Goal: Find specific page/section: Find specific page/section

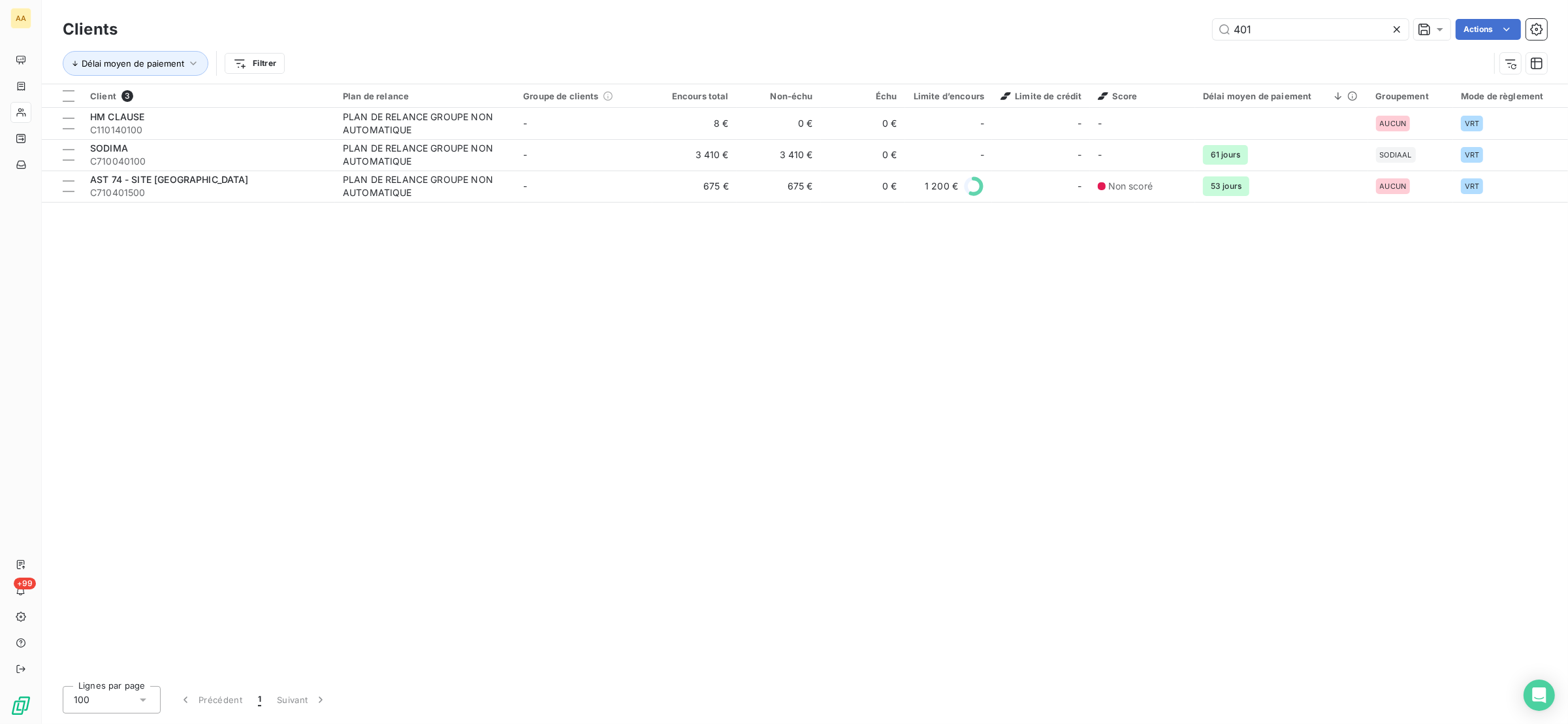
drag, startPoint x: 1291, startPoint y: 34, endPoint x: 1155, endPoint y: 25, distance: 136.3
click at [1160, 25] on div "401 Actions" at bounding box center [840, 30] width 1414 height 21
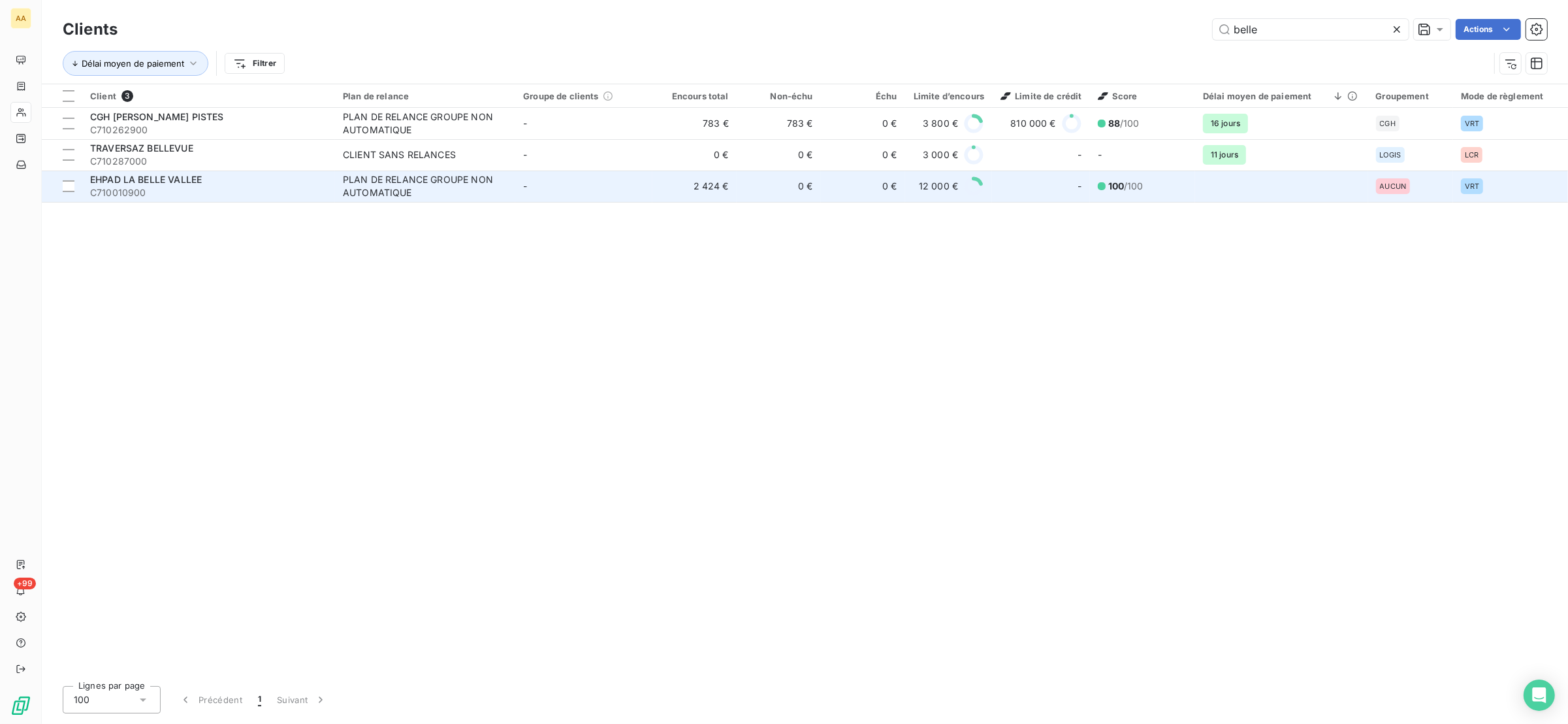
type input "belle"
click at [161, 180] on span "EHPAD LA BELLE VALLEE" at bounding box center [145, 179] width 112 height 11
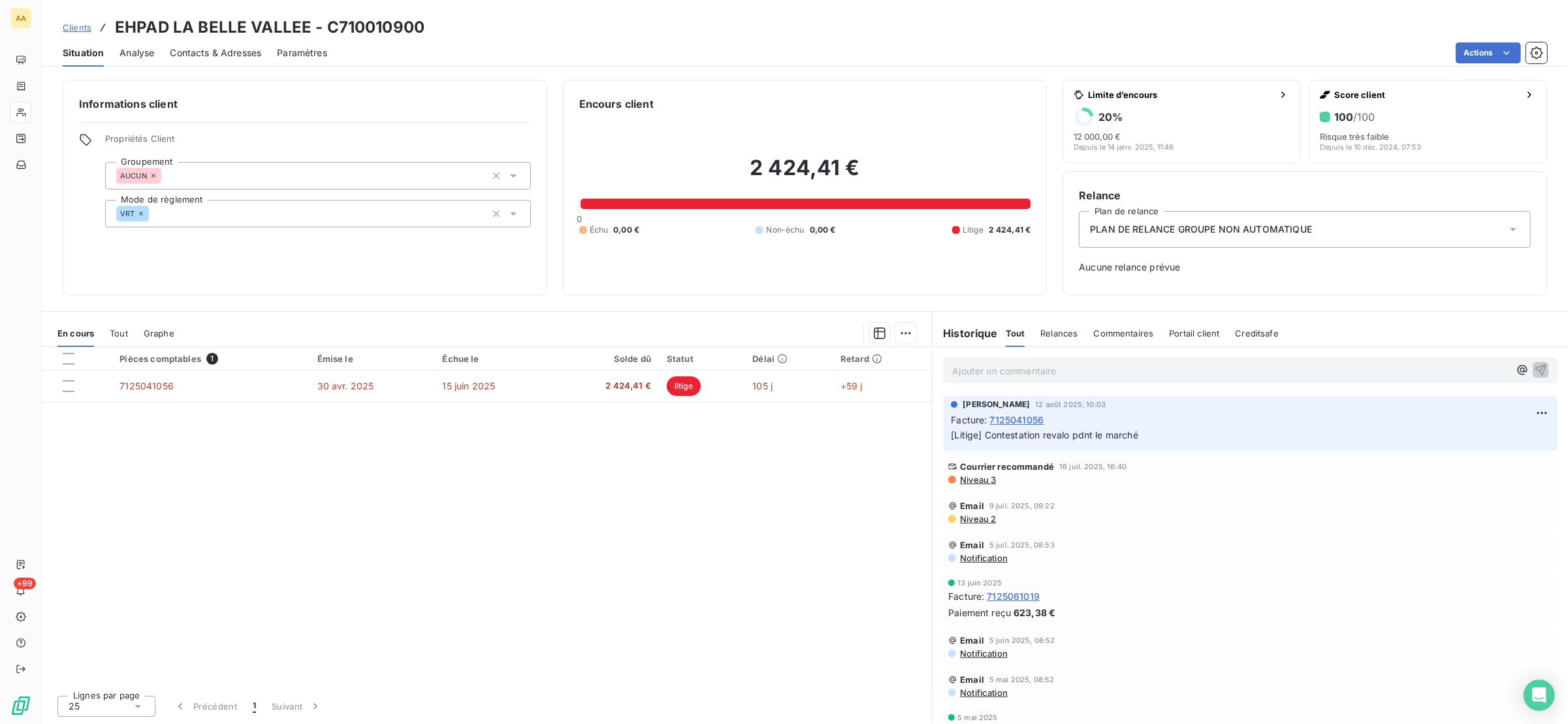
click at [130, 326] on div "En cours Tout Graphe" at bounding box center [487, 333] width 890 height 27
click at [126, 329] on span "Tout" at bounding box center [119, 333] width 18 height 10
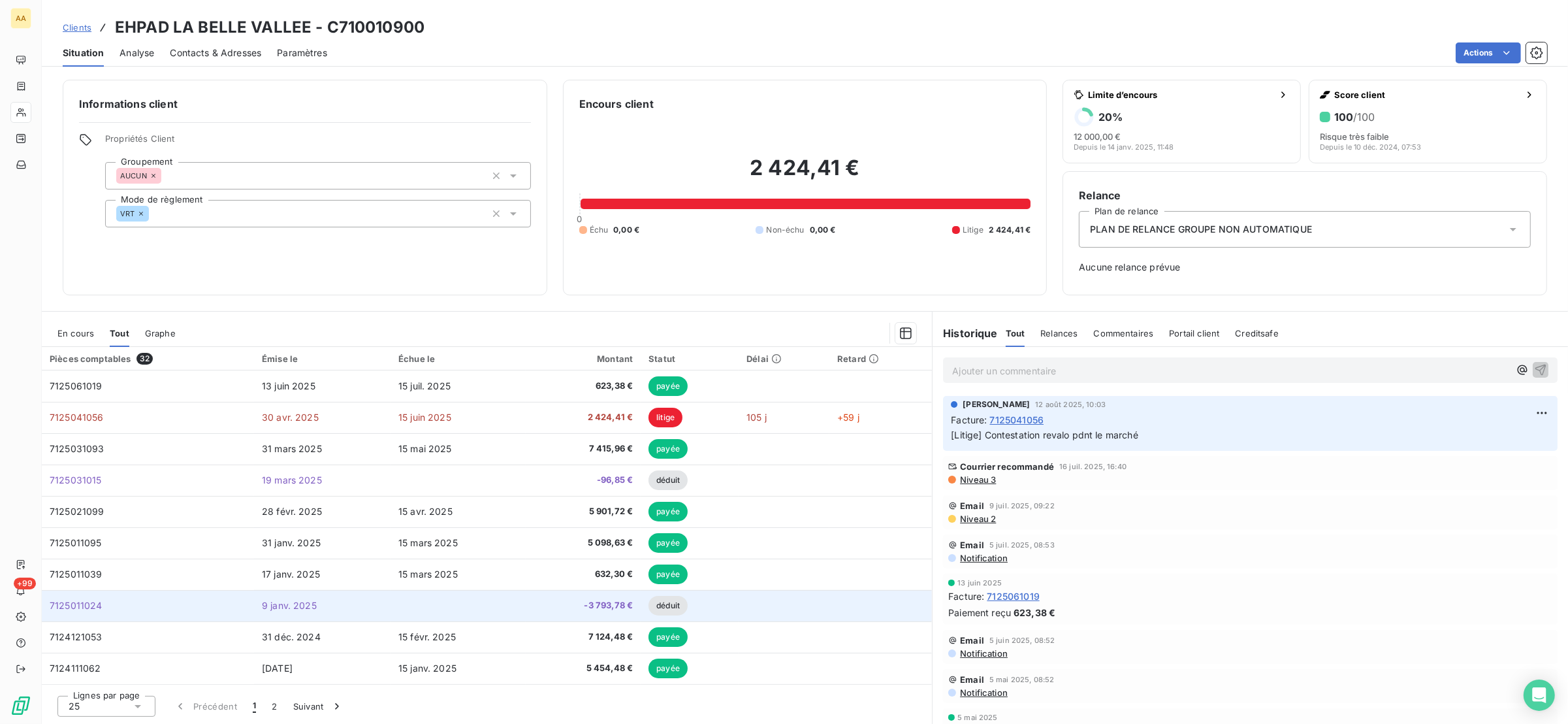
scroll to position [469, 0]
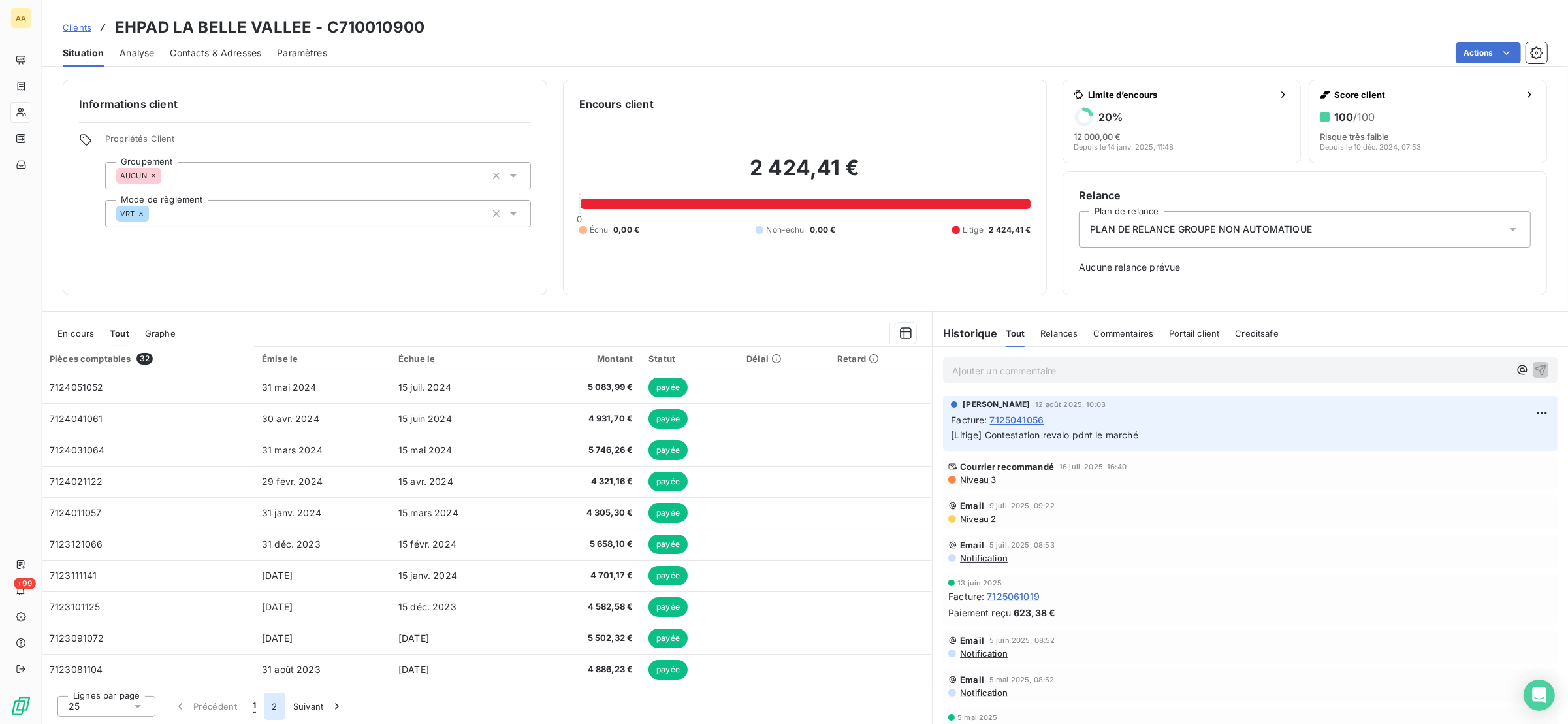
click at [276, 707] on button "2" at bounding box center [274, 706] width 21 height 27
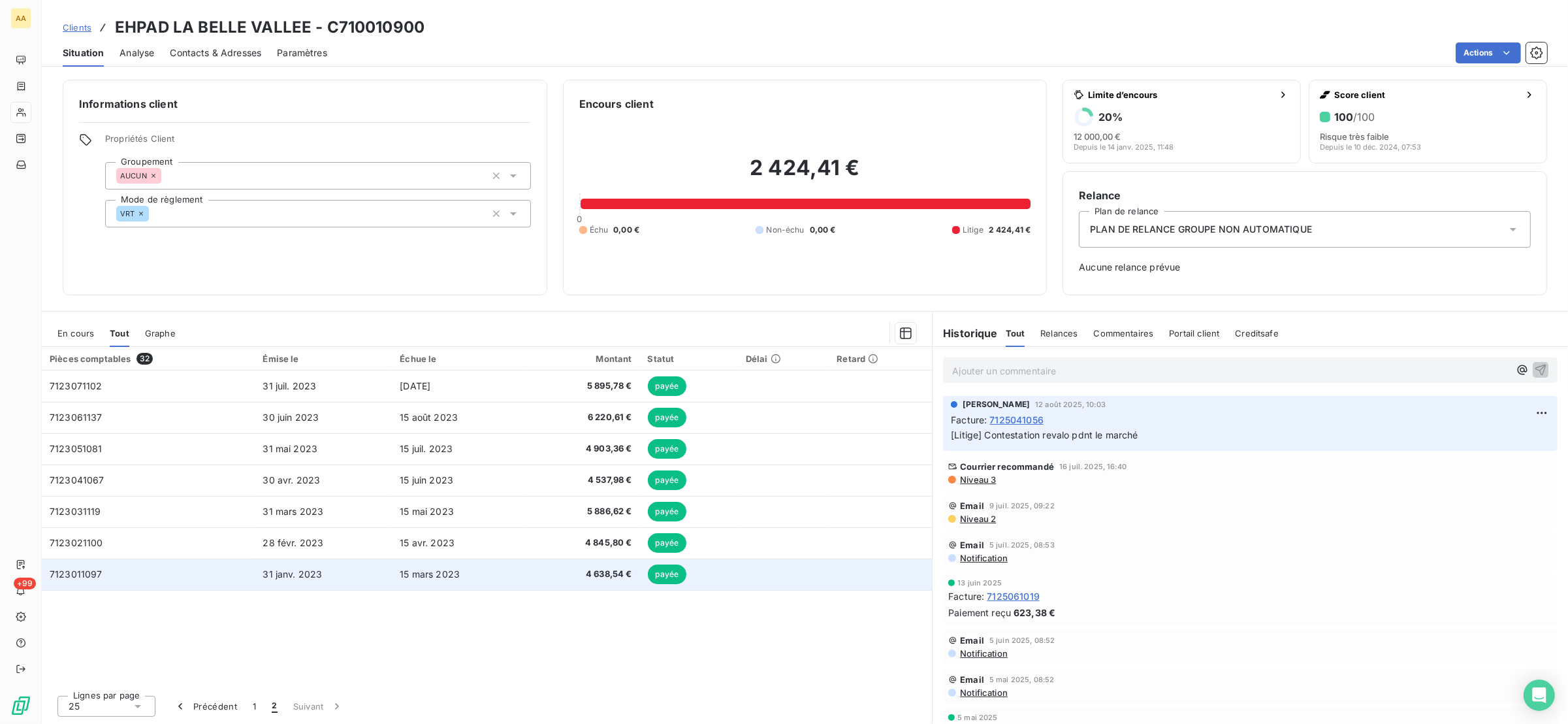
click at [79, 575] on span "7123011097" at bounding box center [76, 574] width 53 height 11
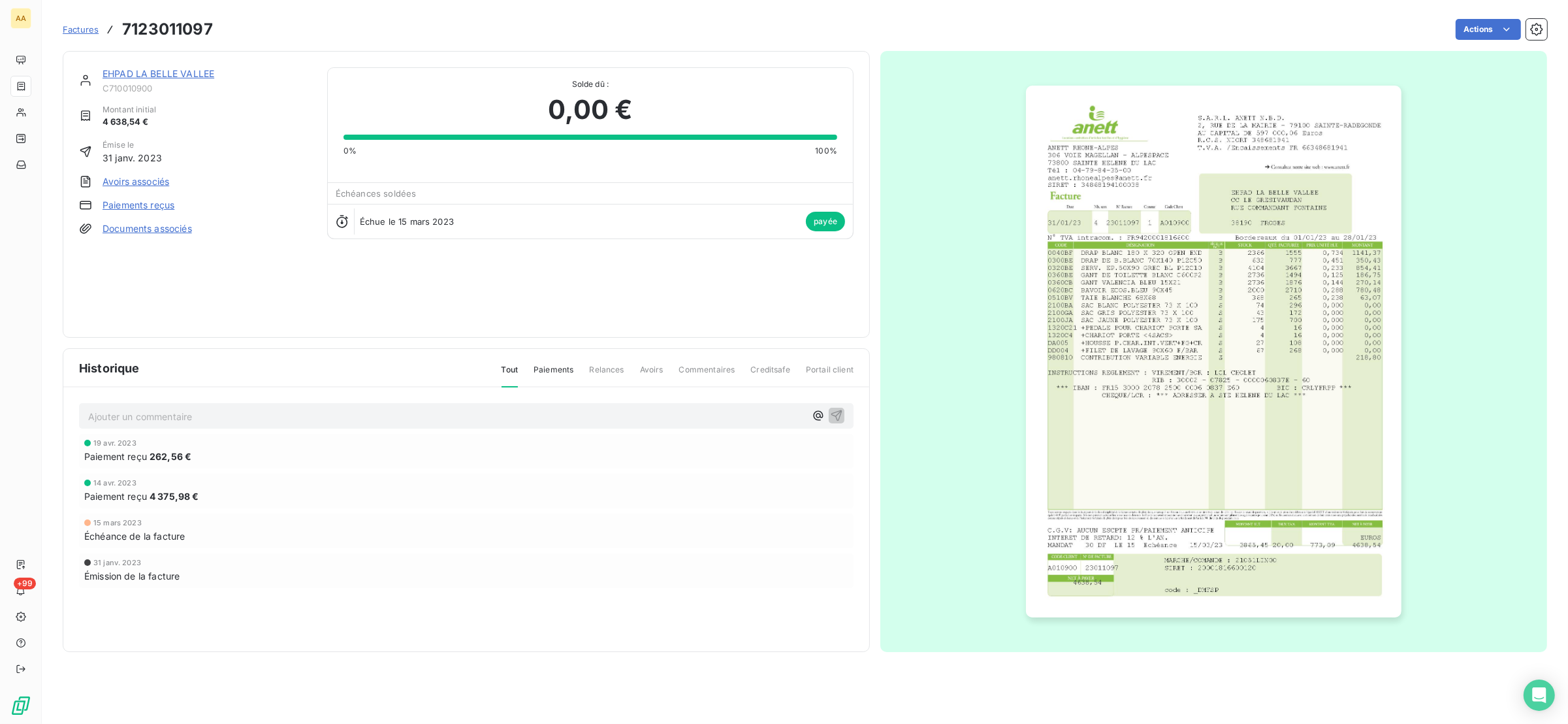
click at [1127, 330] on img "button" at bounding box center [1214, 352] width 376 height 532
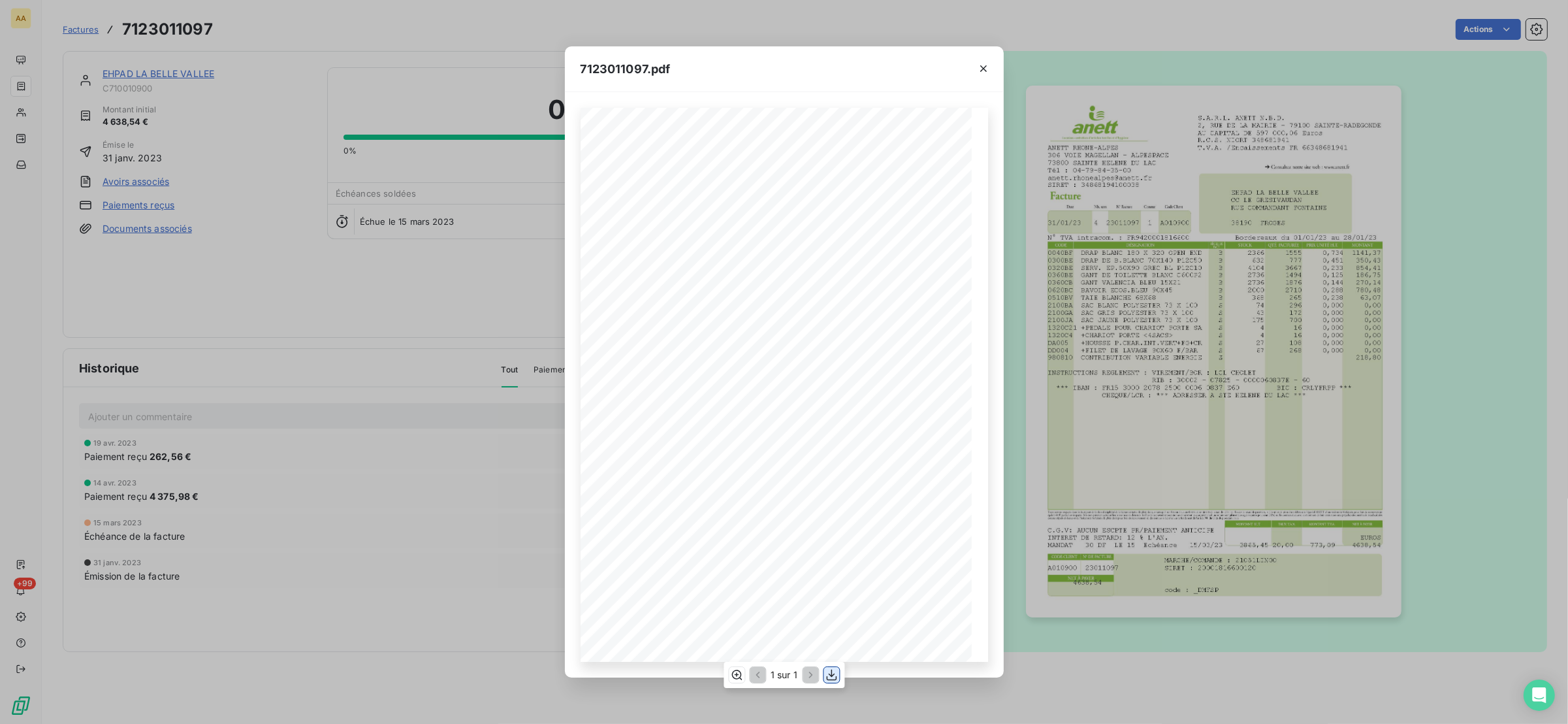
click at [834, 675] on icon "button" at bounding box center [831, 675] width 13 height 13
click at [978, 67] on icon "button" at bounding box center [983, 68] width 13 height 13
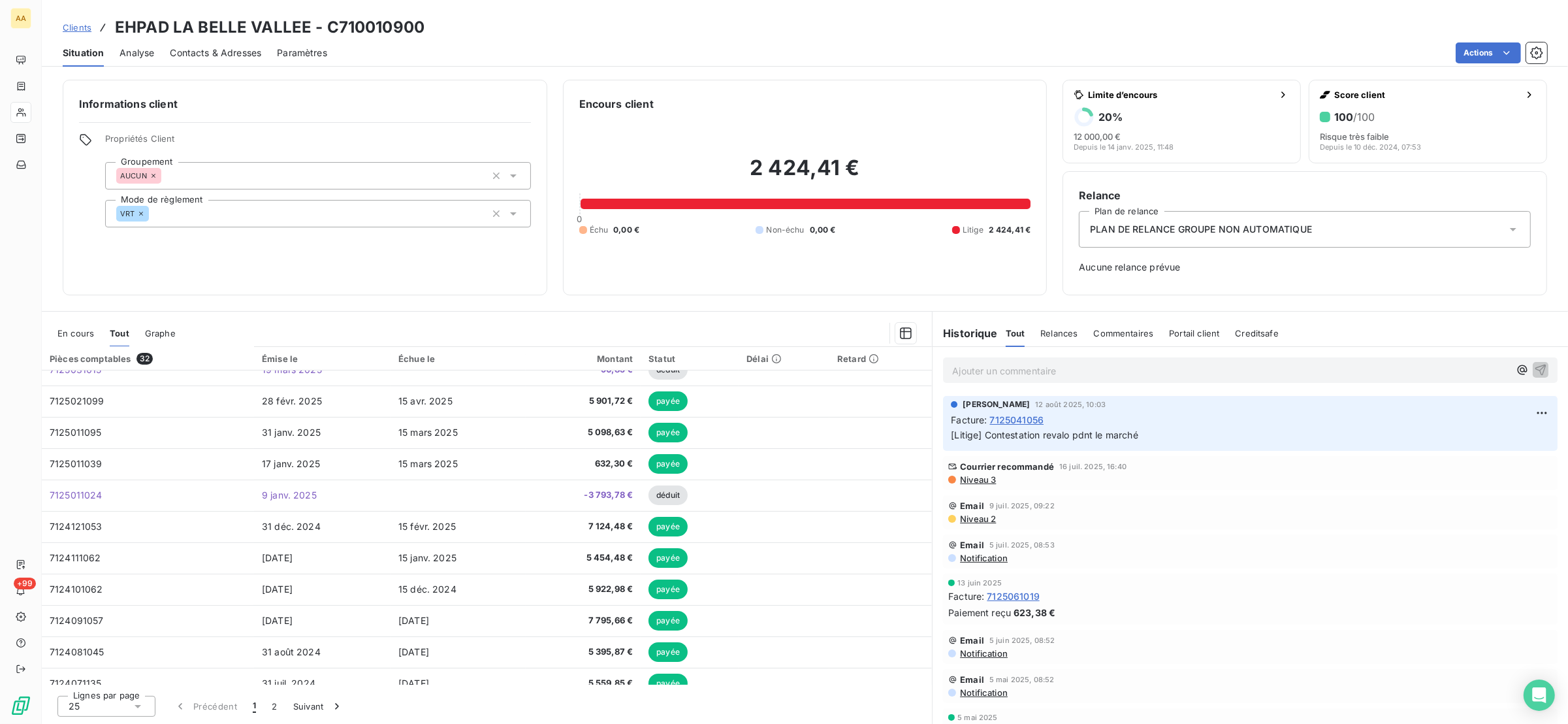
scroll to position [469, 0]
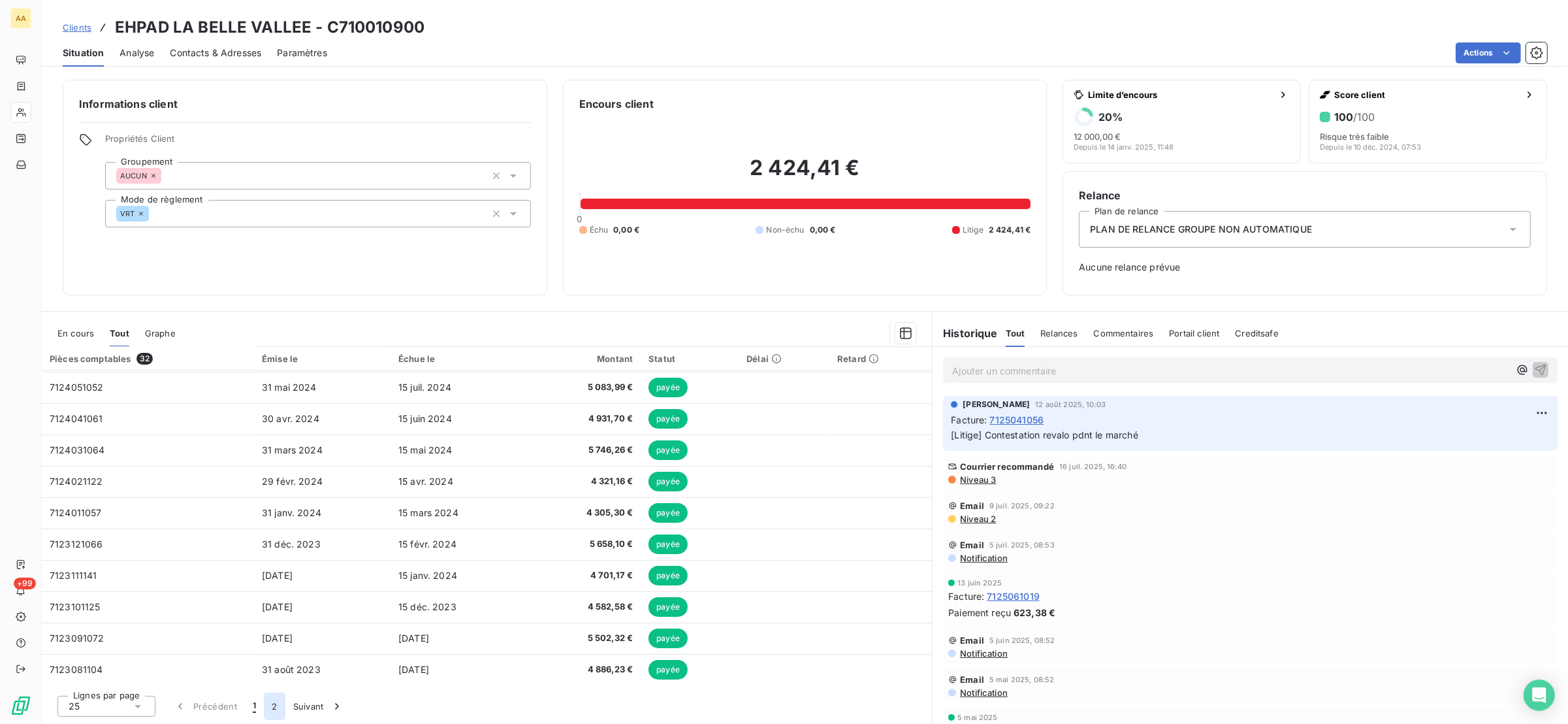
click at [276, 710] on button "2" at bounding box center [274, 706] width 21 height 27
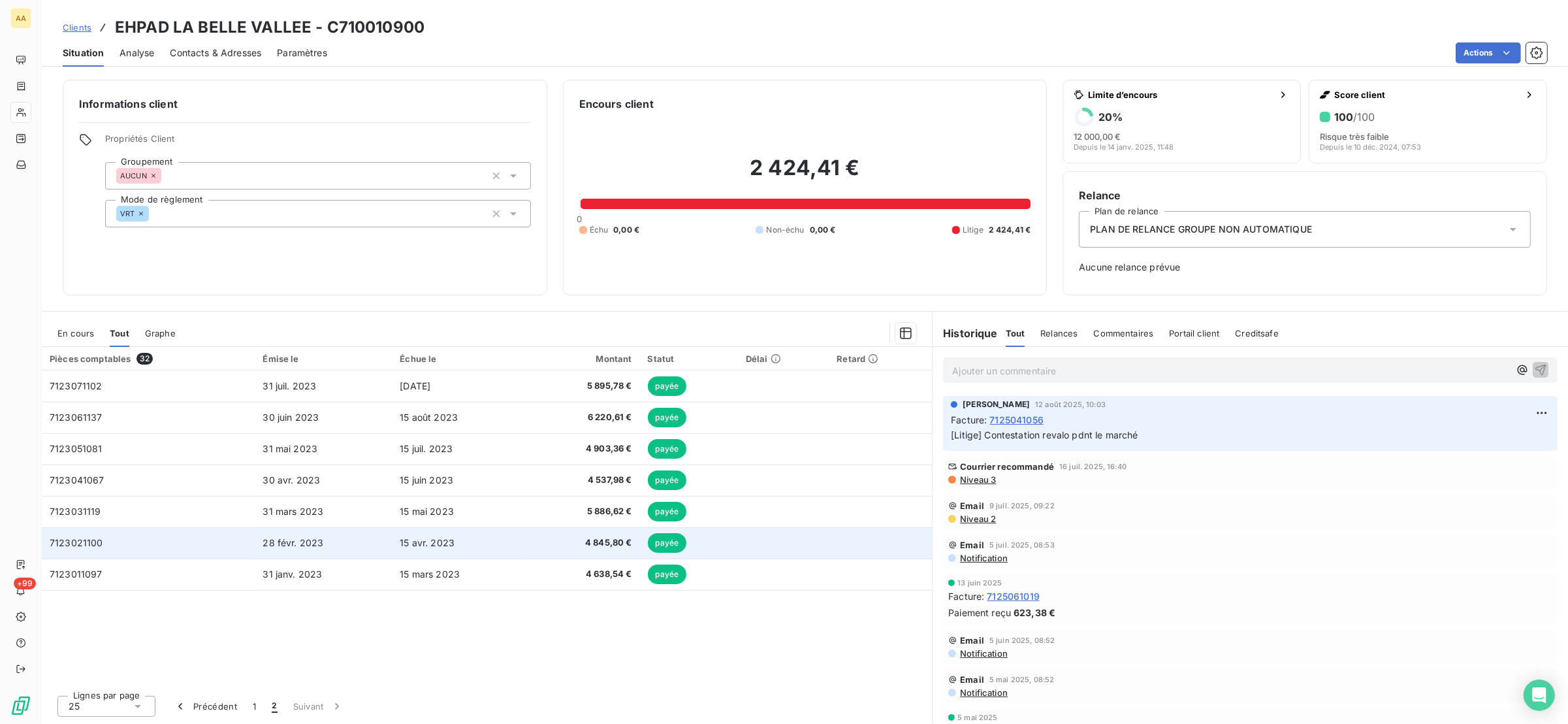
click at [86, 547] on span "7123021100" at bounding box center [76, 542] width 54 height 11
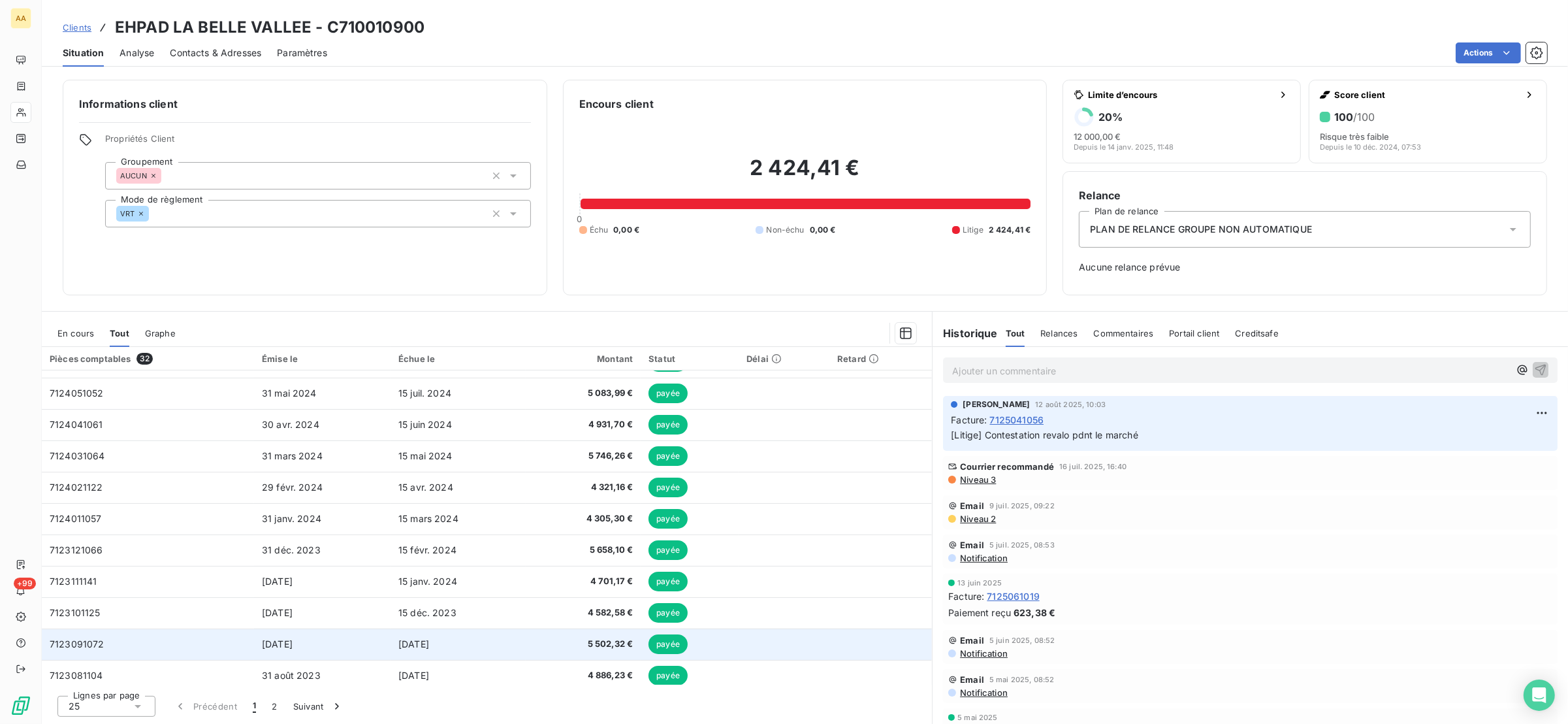
scroll to position [469, 0]
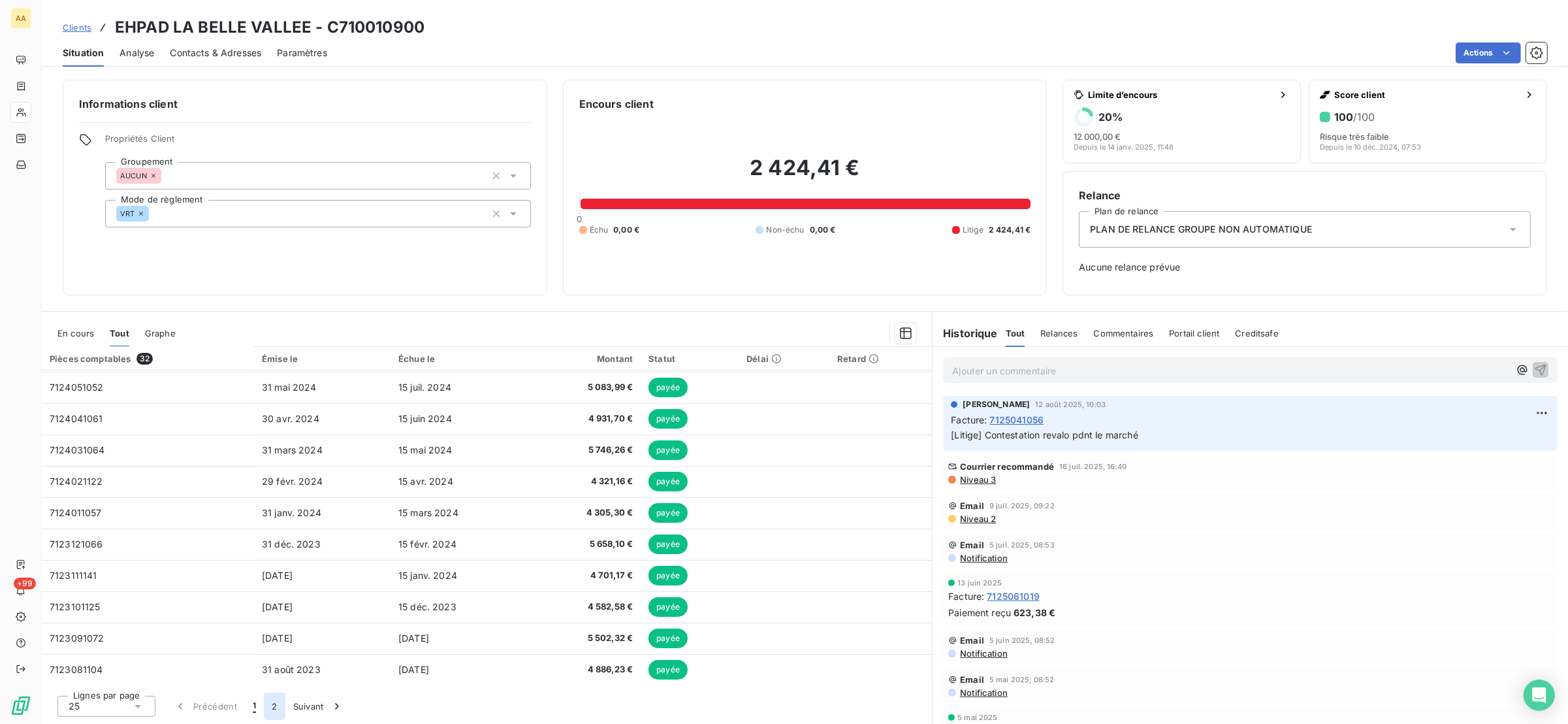
click at [276, 708] on button "2" at bounding box center [274, 706] width 21 height 27
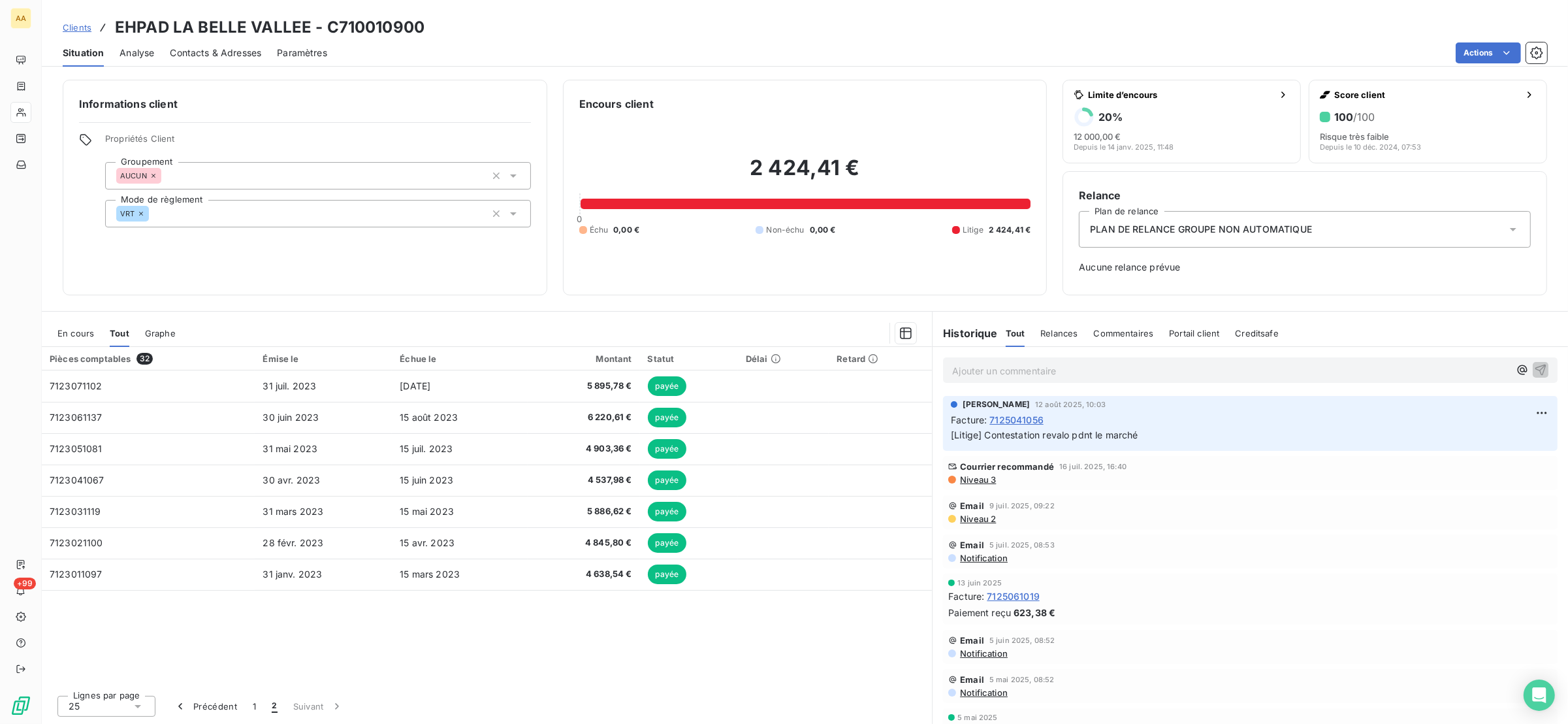
scroll to position [0, 0]
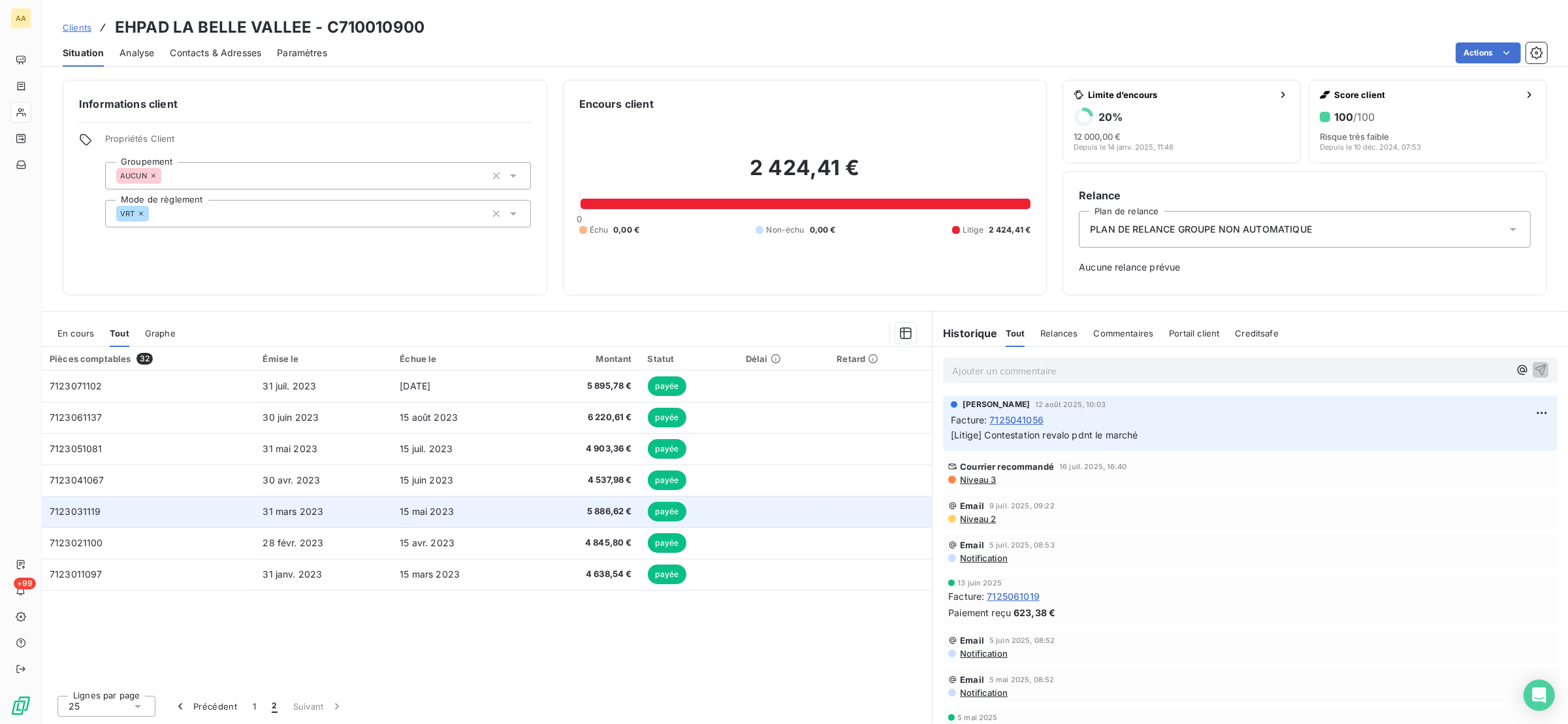
click at [105, 509] on td "7123031119" at bounding box center [148, 511] width 213 height 31
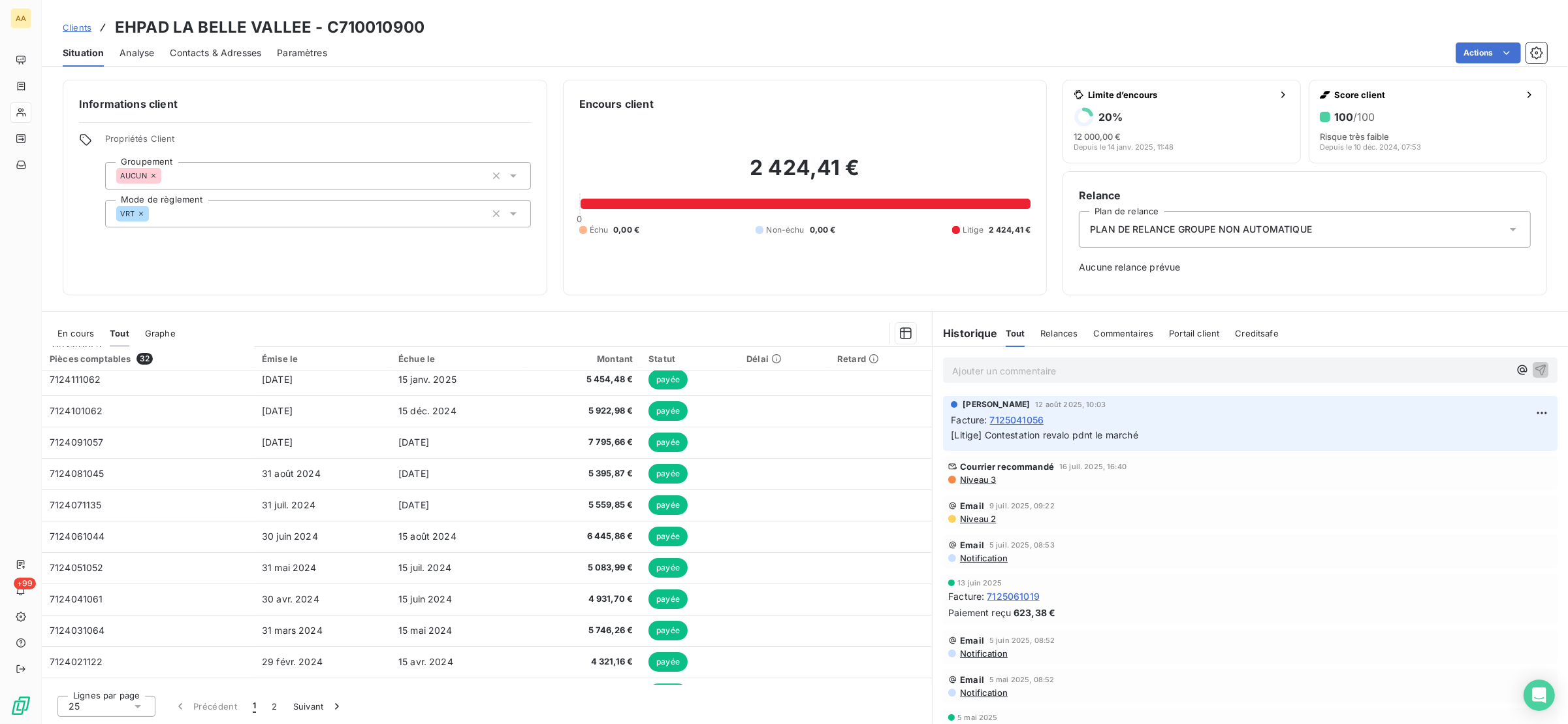
scroll to position [469, 0]
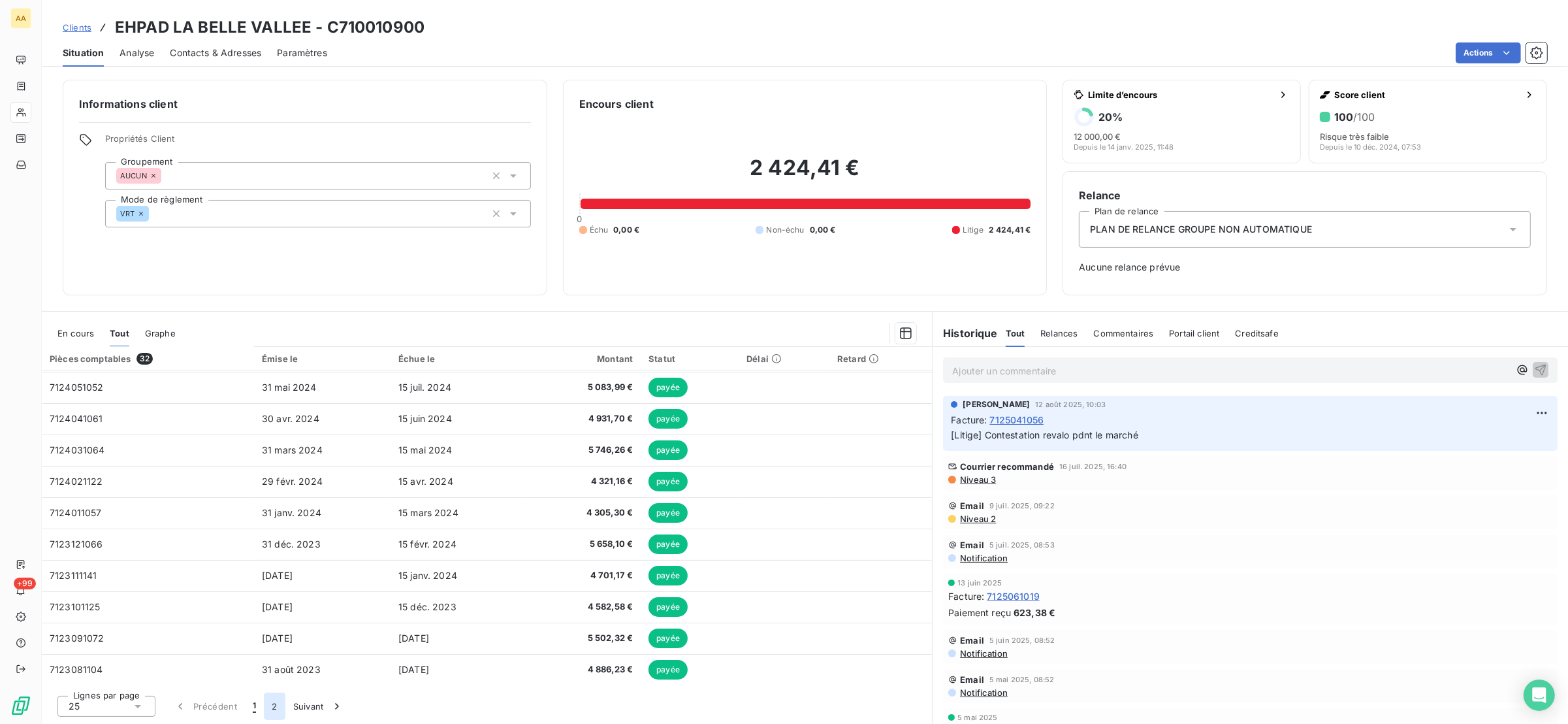
click at [275, 700] on button "2" at bounding box center [274, 706] width 21 height 27
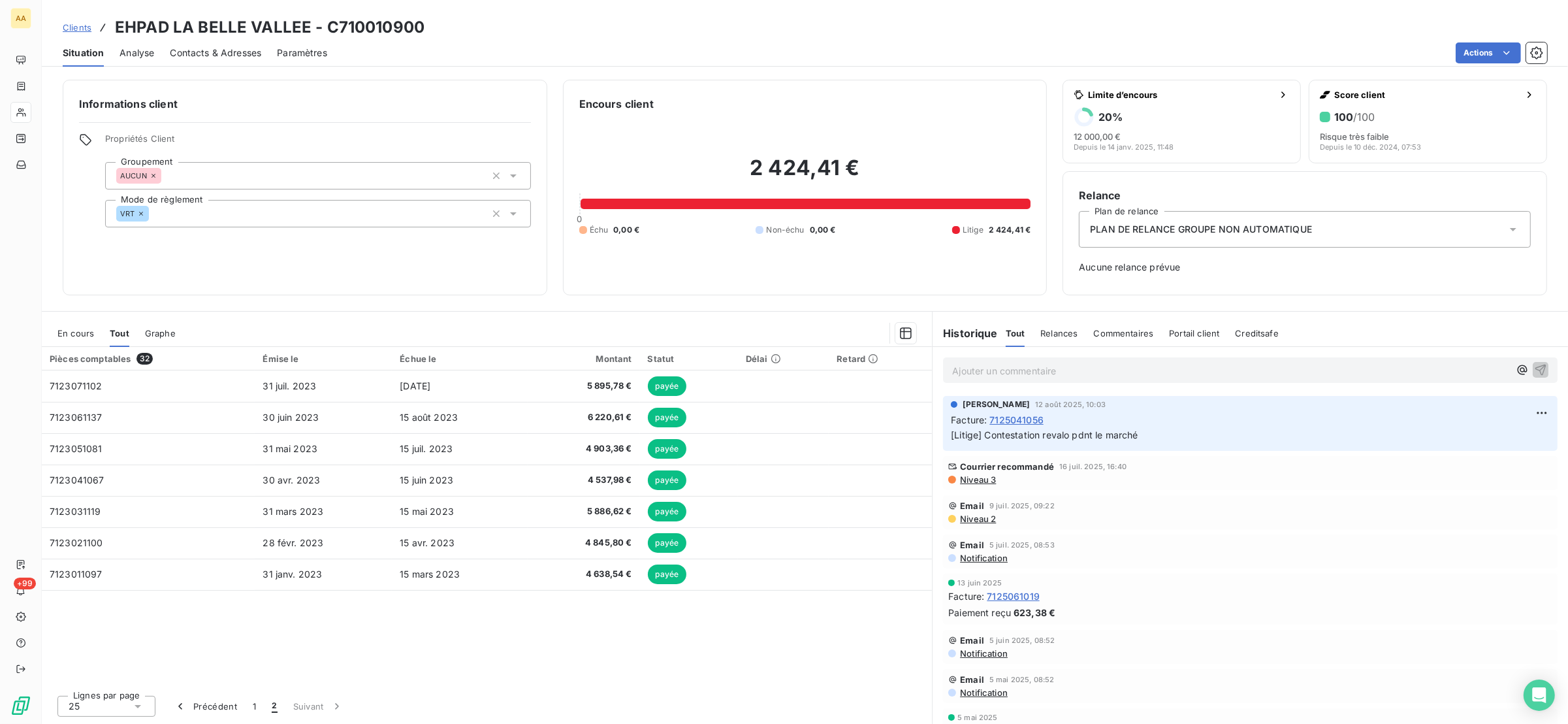
click at [81, 331] on span "En cours" at bounding box center [76, 333] width 37 height 10
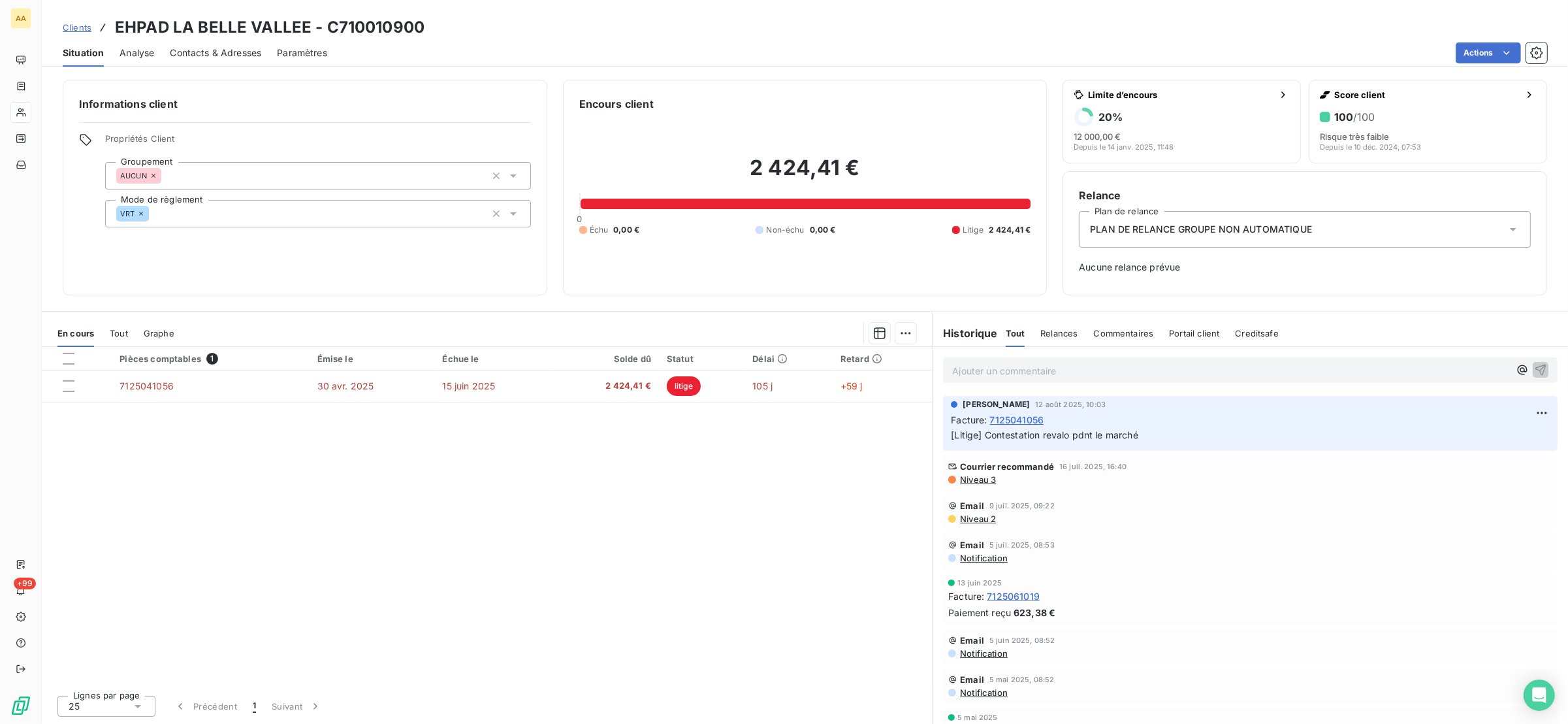
click at [124, 335] on span "Tout" at bounding box center [119, 333] width 18 height 10
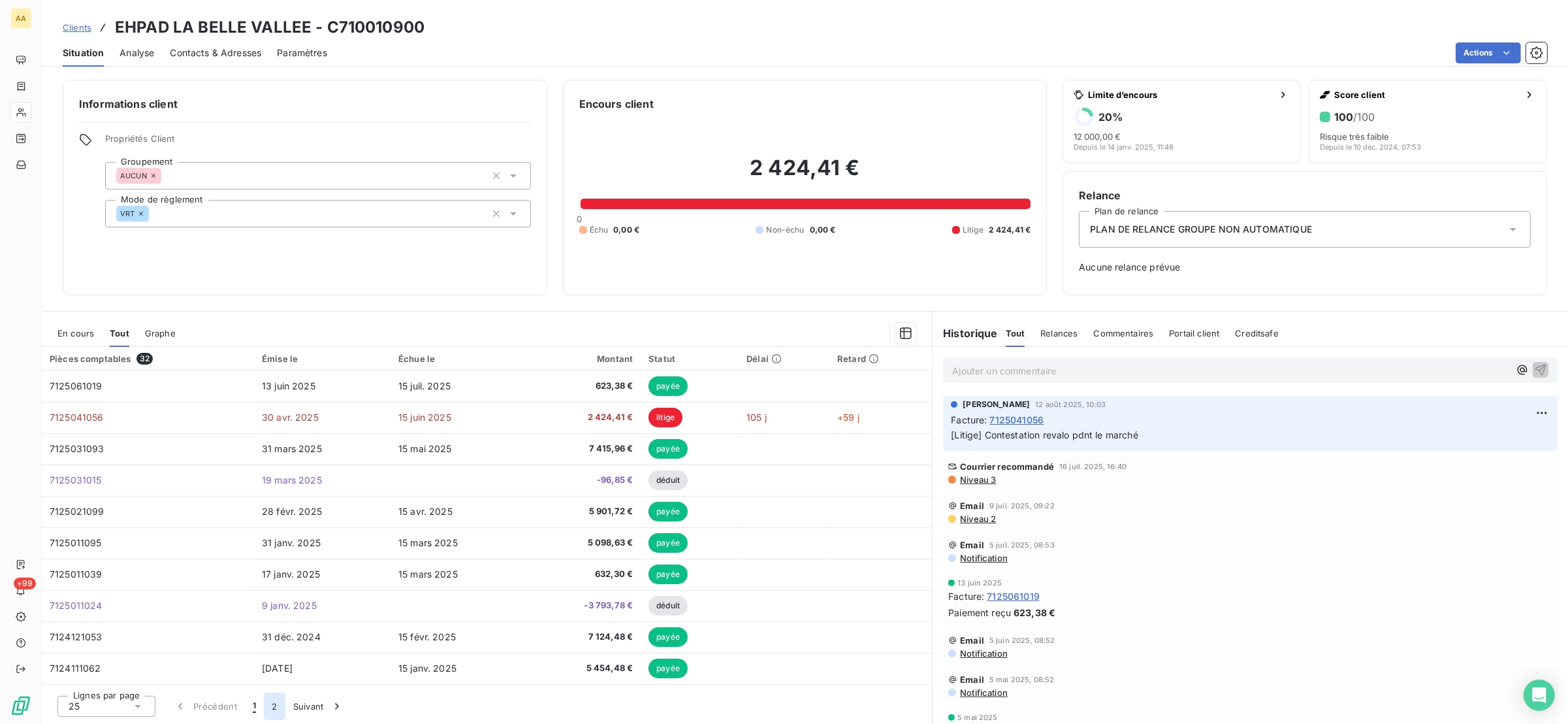
click at [273, 710] on button "2" at bounding box center [274, 706] width 21 height 27
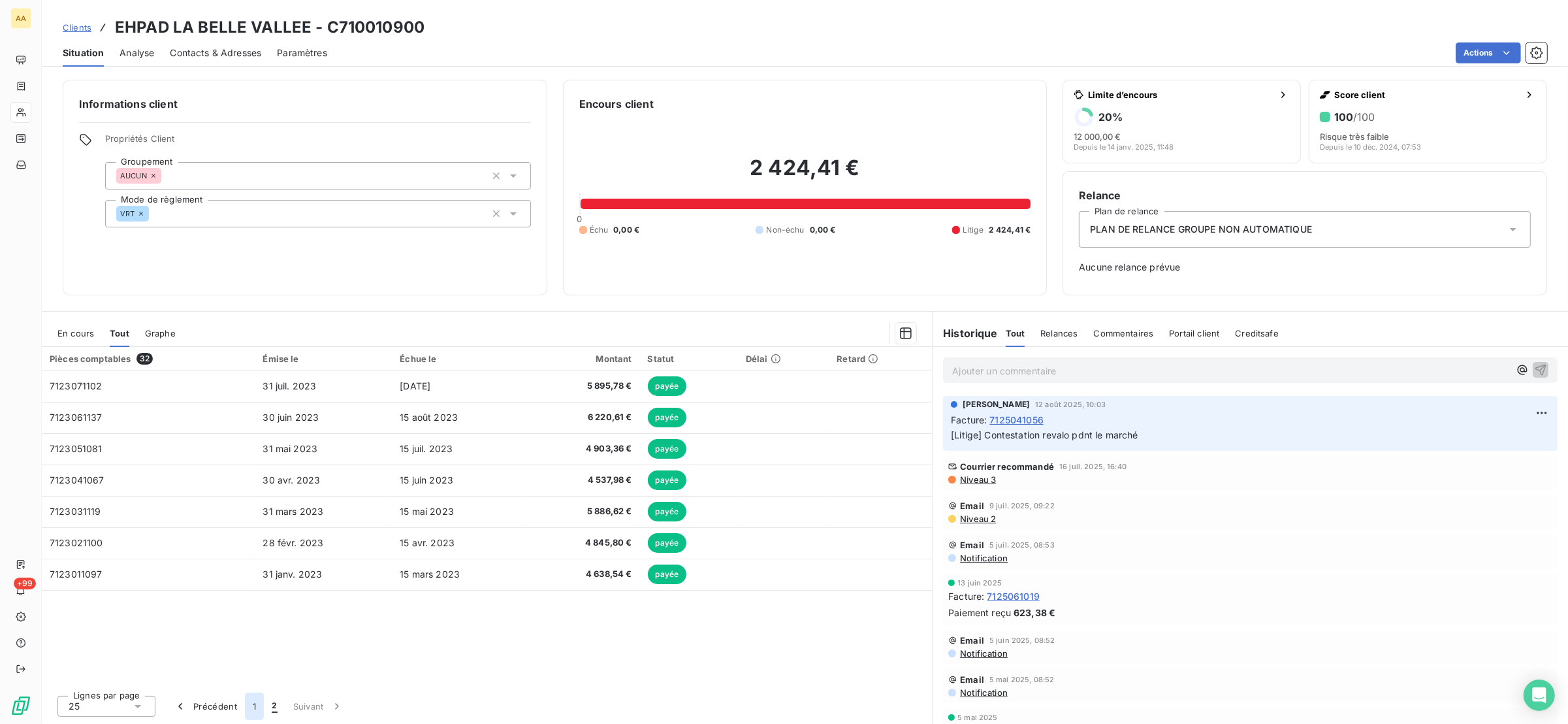
click at [252, 708] on button "1" at bounding box center [255, 706] width 19 height 27
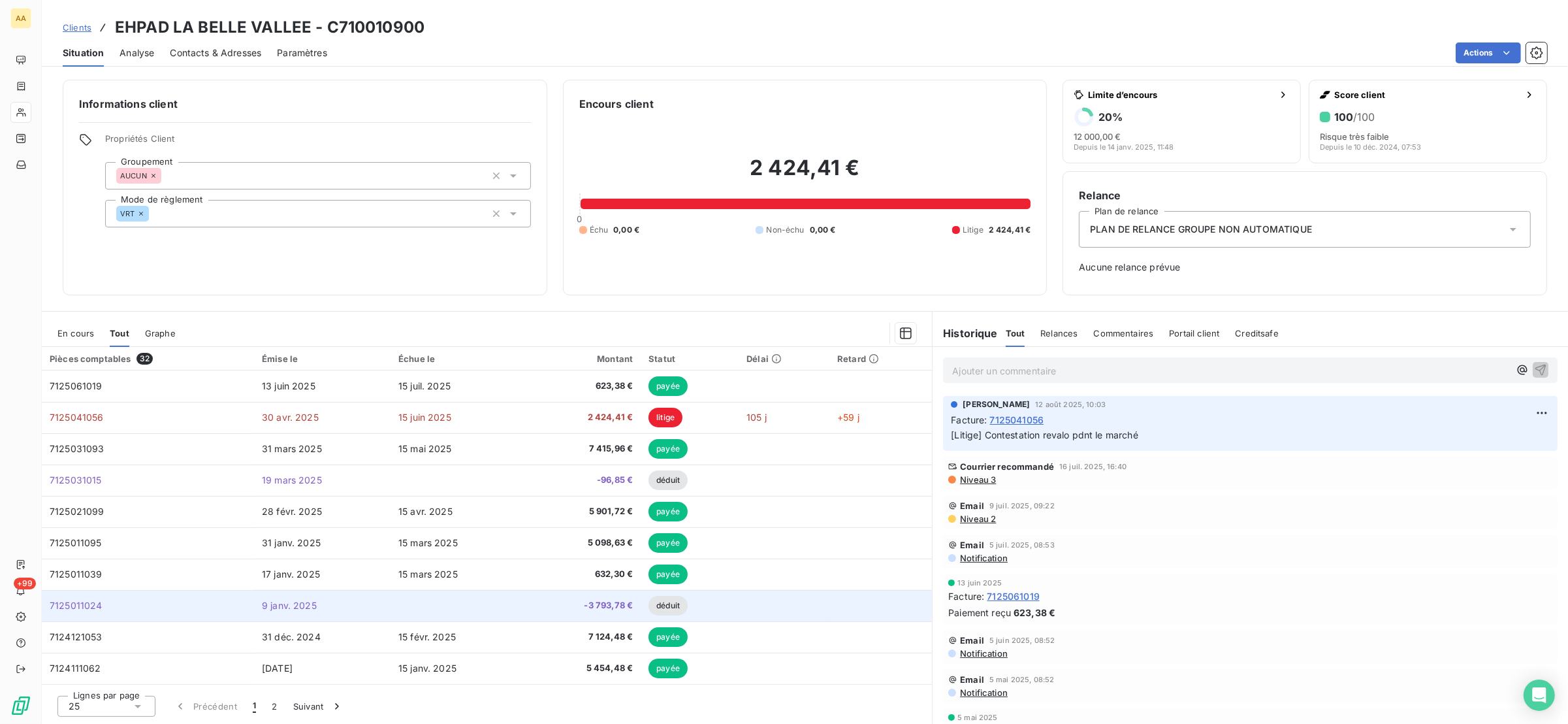
click at [338, 607] on td "9 janv. 2025" at bounding box center [322, 605] width 137 height 31
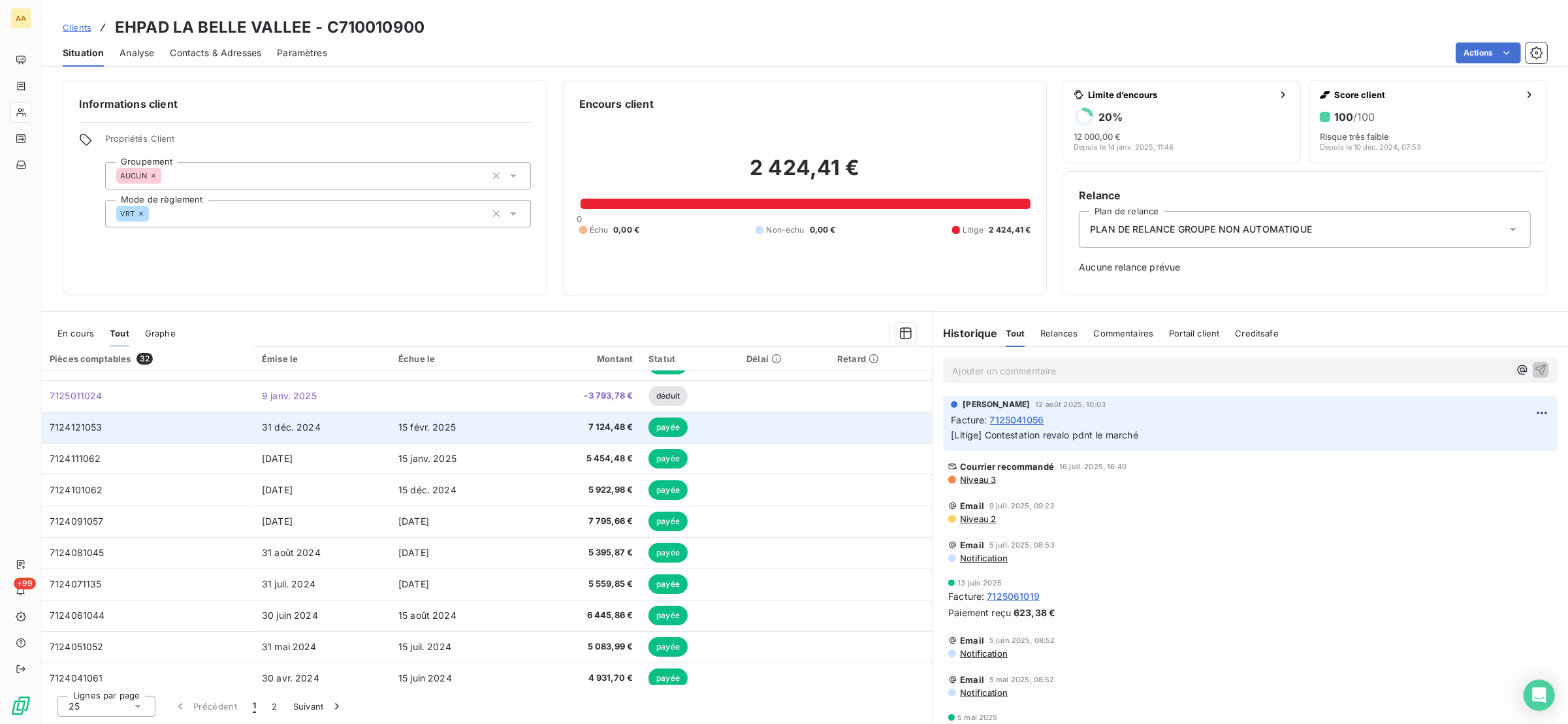
scroll to position [175, 0]
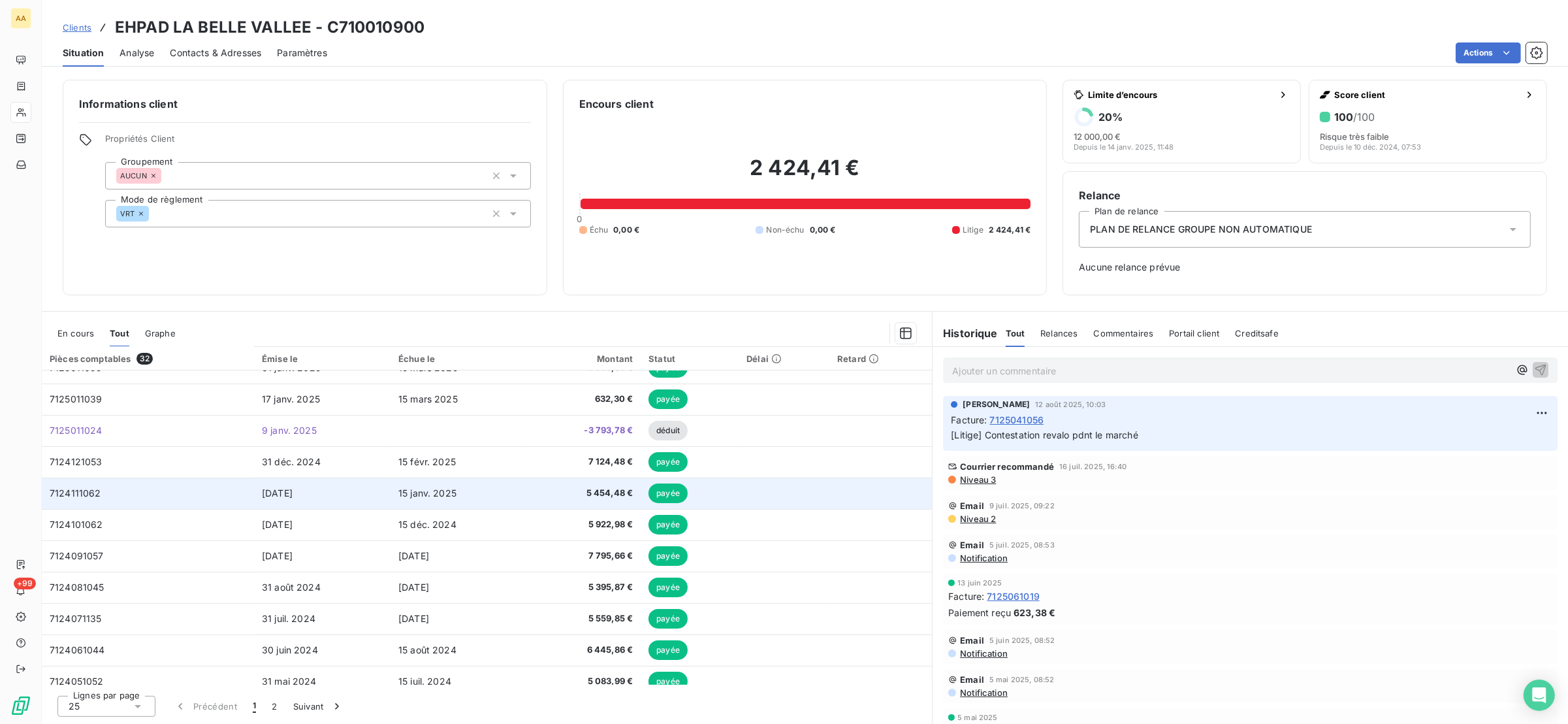
click at [94, 498] on span "7124111062" at bounding box center [76, 493] width 51 height 11
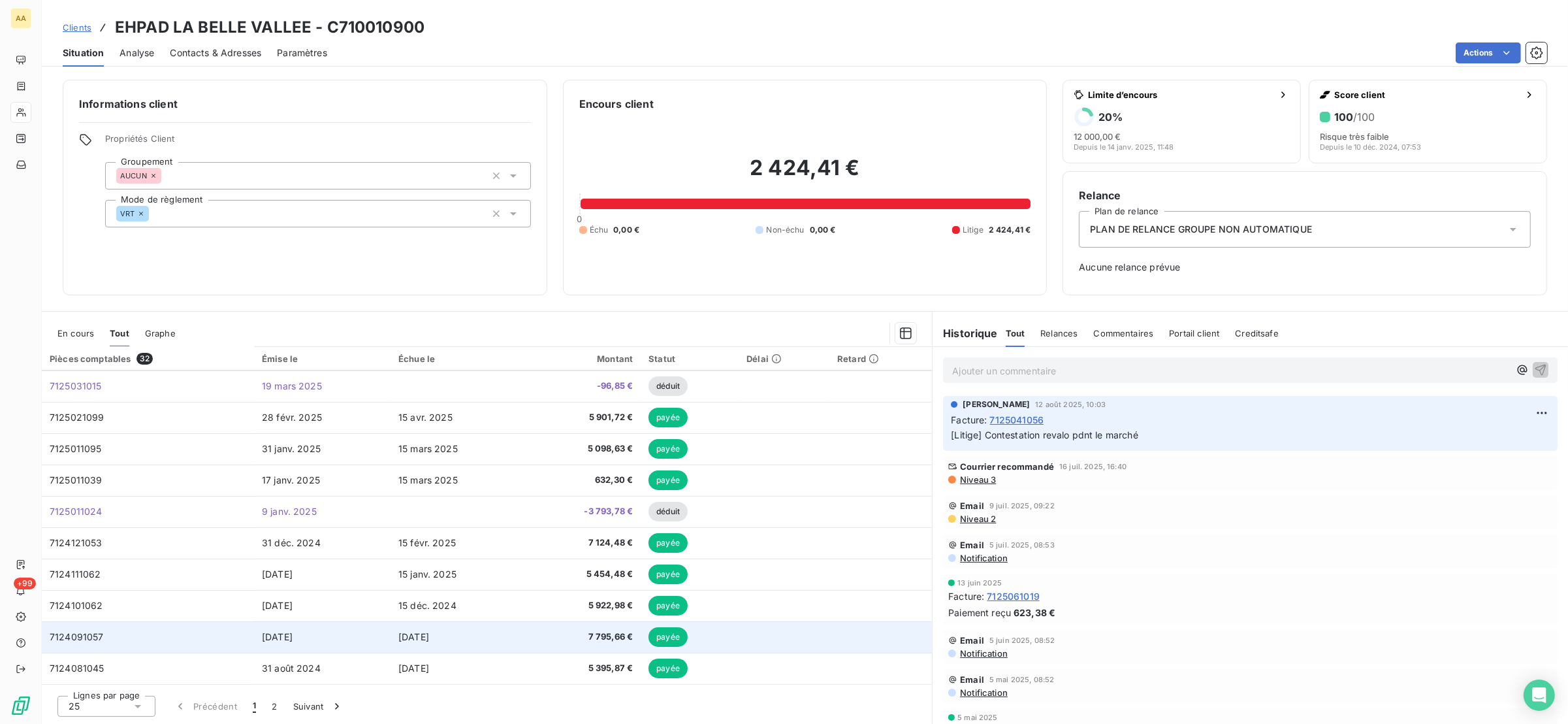
scroll to position [97, 0]
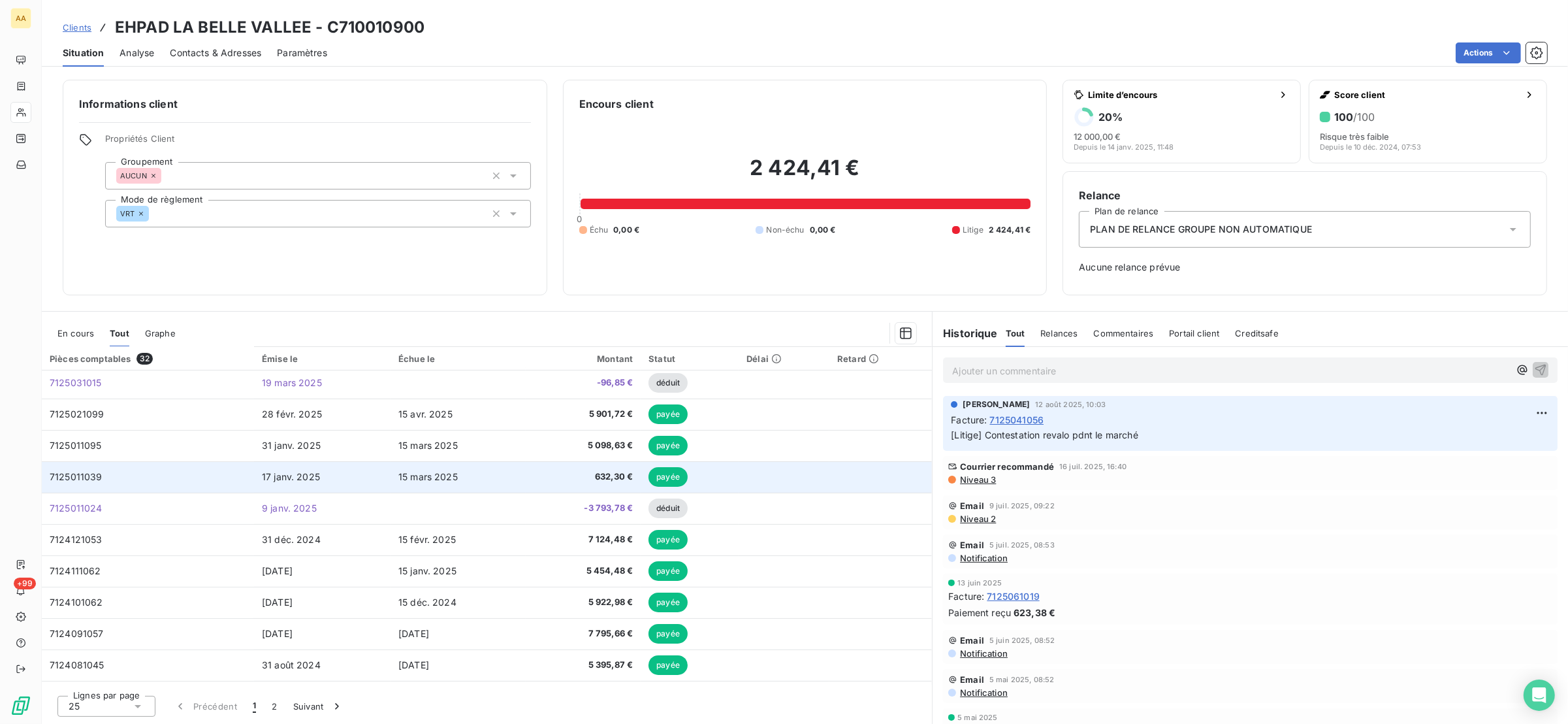
click at [102, 481] on td "7125011039" at bounding box center [148, 477] width 212 height 31
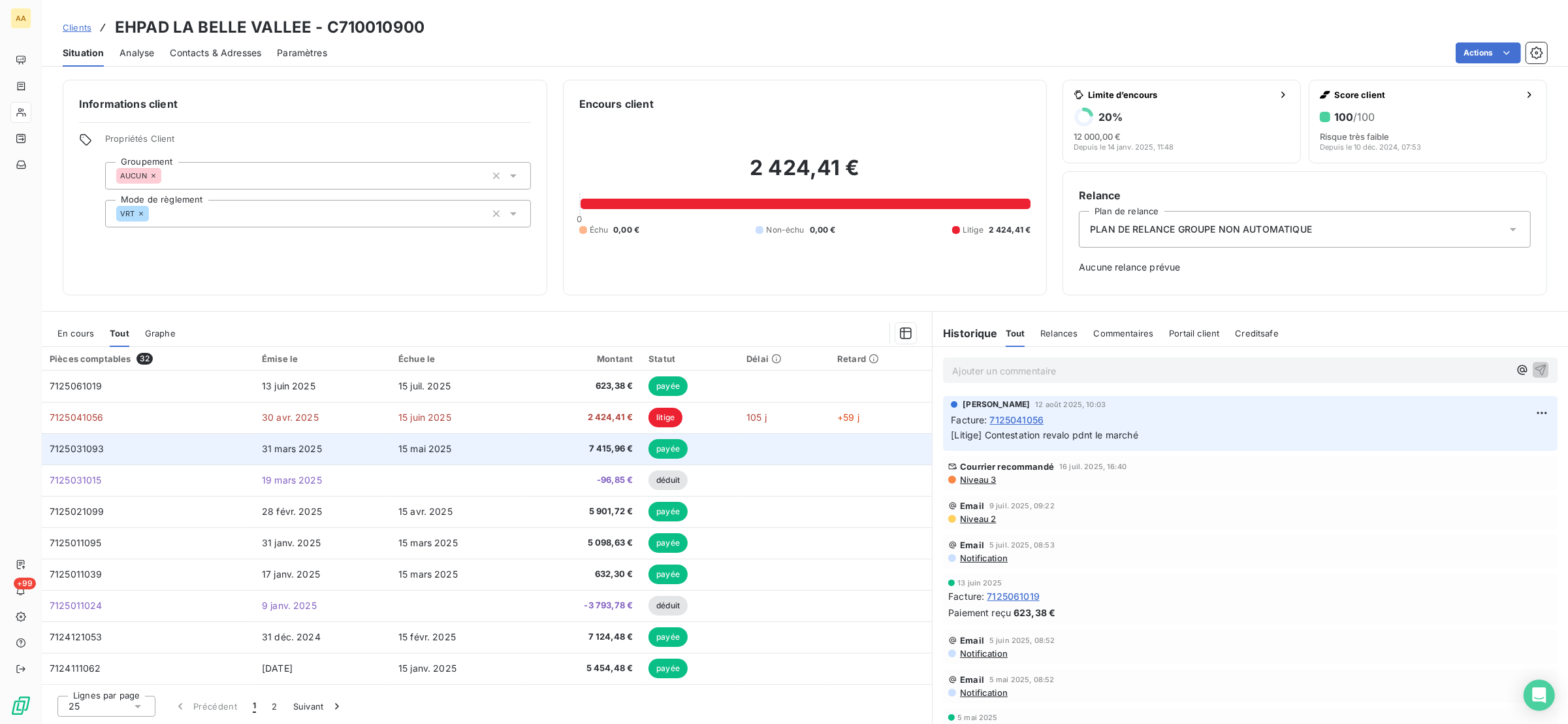
click at [100, 453] on span "7125031093" at bounding box center [77, 448] width 55 height 11
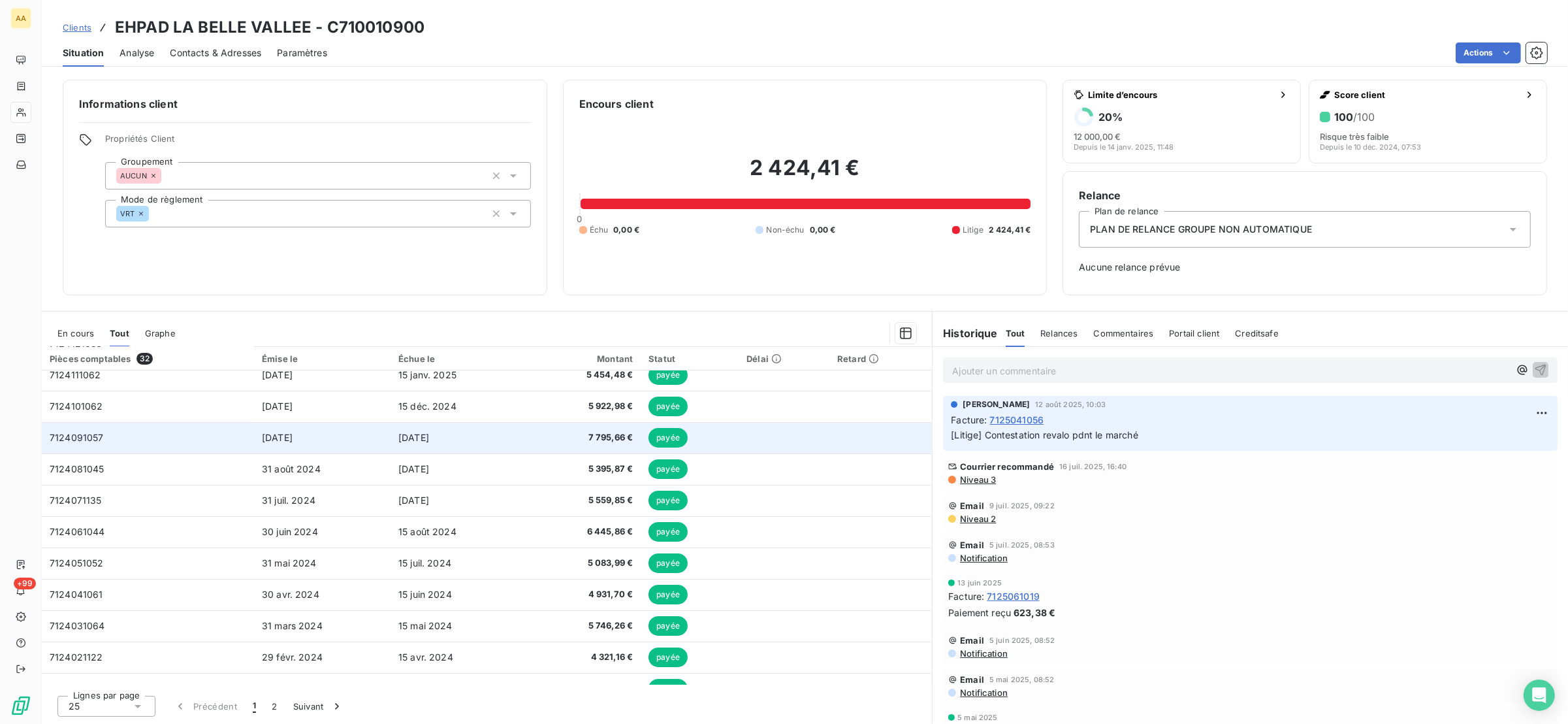
scroll to position [195, 0]
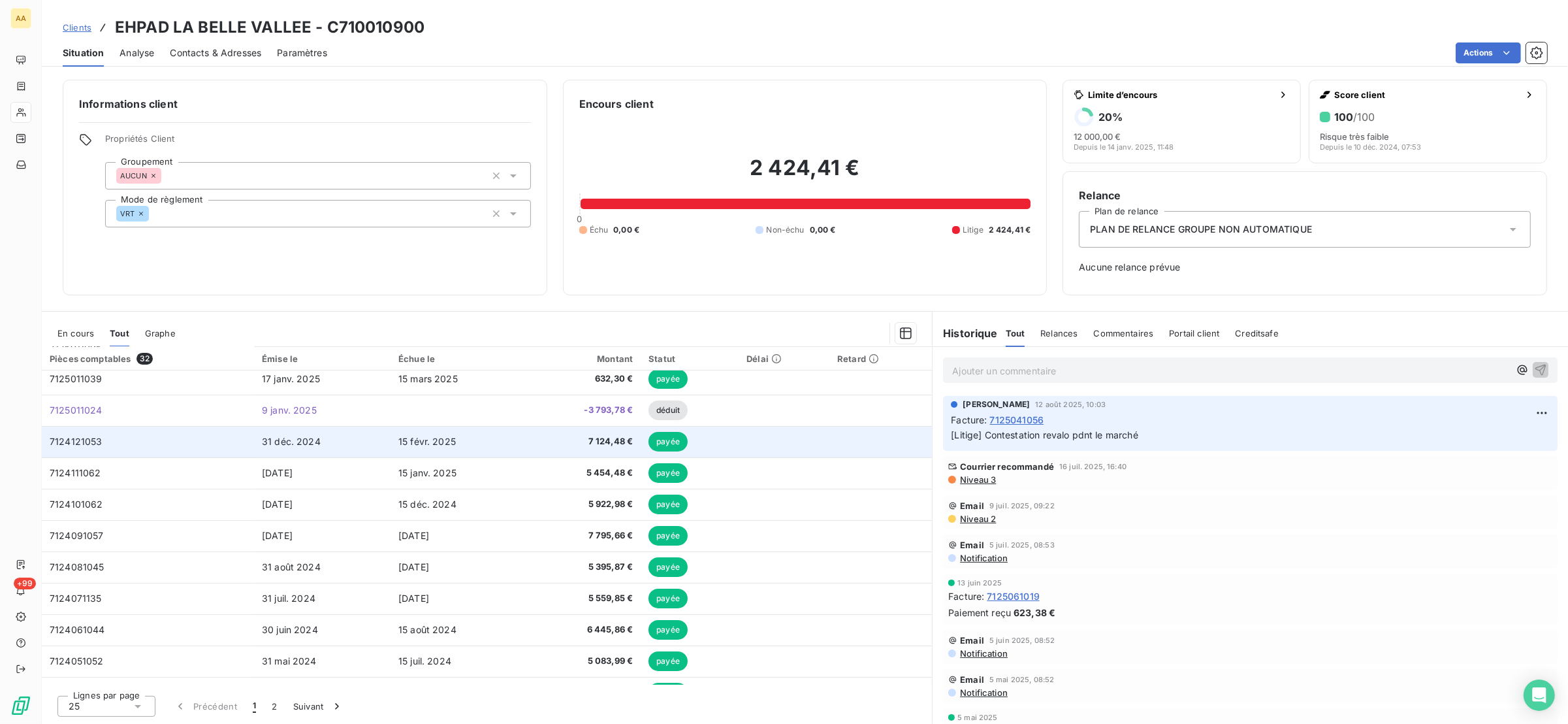
click at [86, 441] on span "7124121053" at bounding box center [76, 441] width 53 height 11
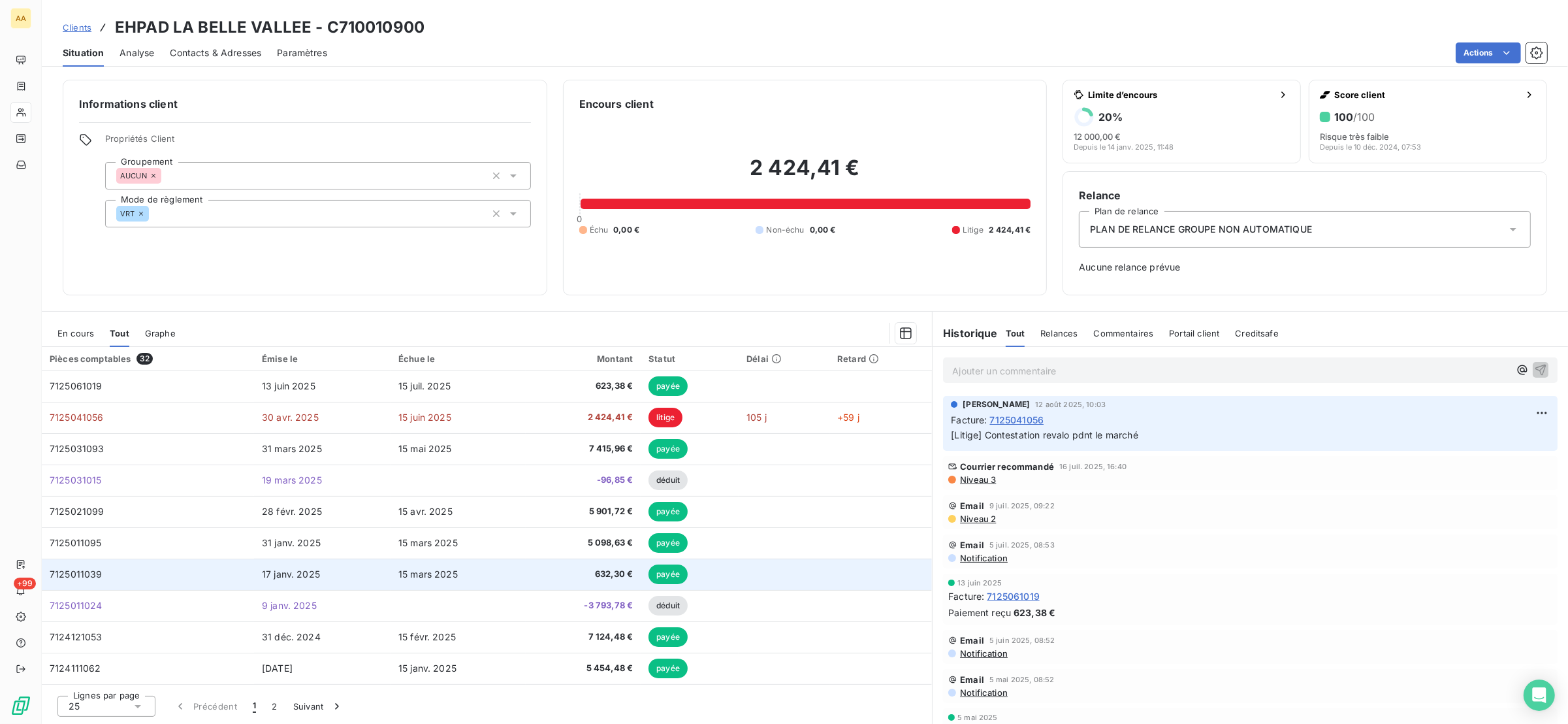
click at [86, 576] on span "7125011039" at bounding box center [76, 574] width 53 height 11
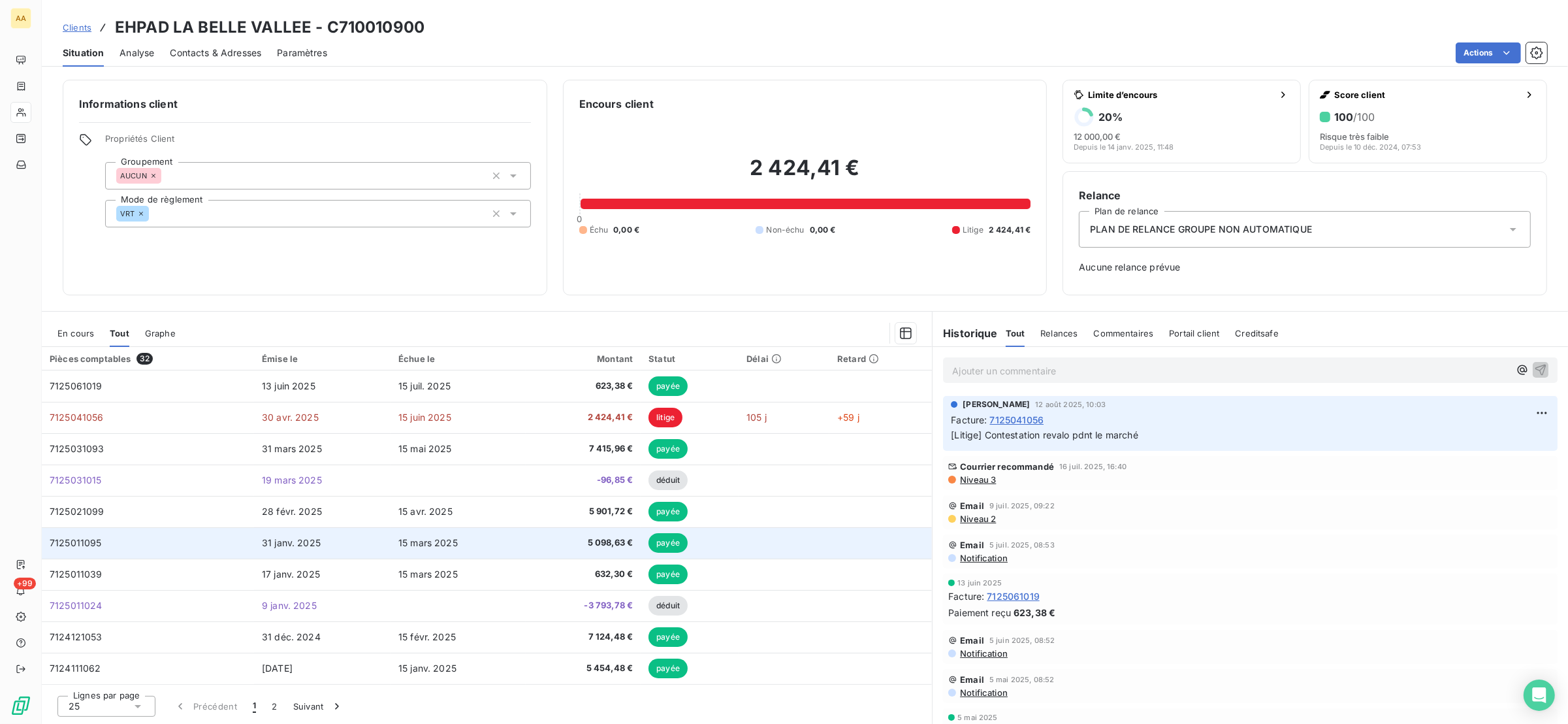
click at [80, 535] on td "7125011095" at bounding box center [148, 542] width 212 height 31
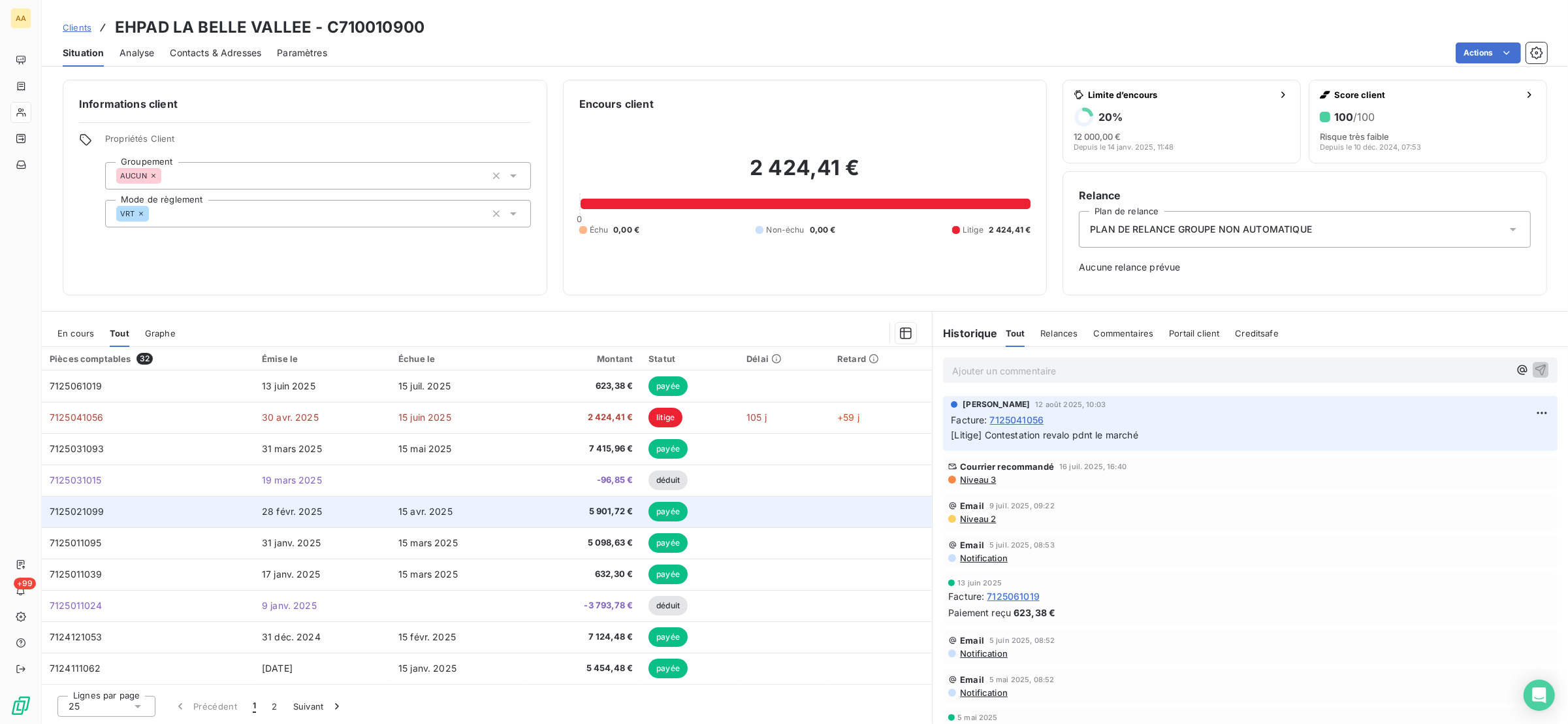
click at [91, 512] on span "7125021099" at bounding box center [77, 511] width 55 height 11
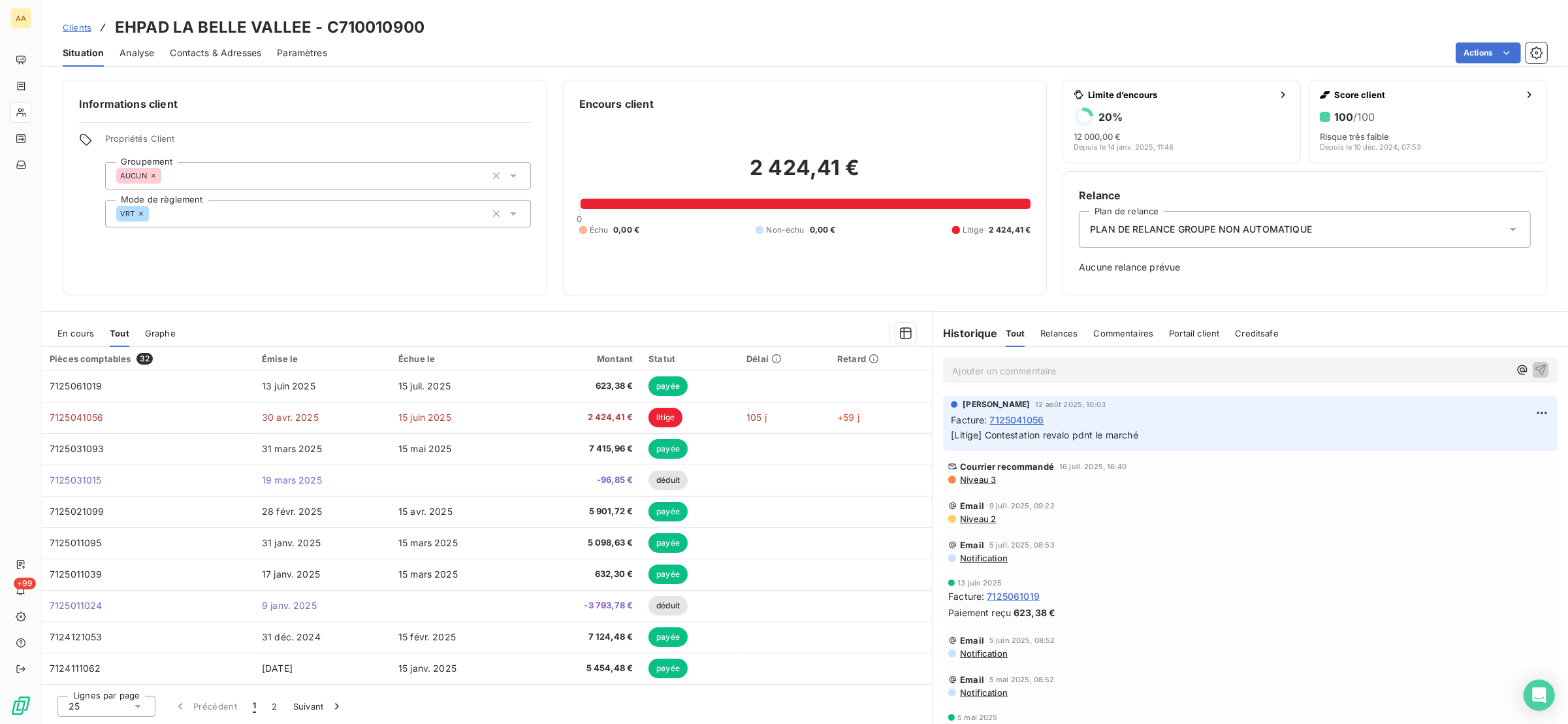
click at [89, 331] on span "En cours" at bounding box center [76, 333] width 37 height 10
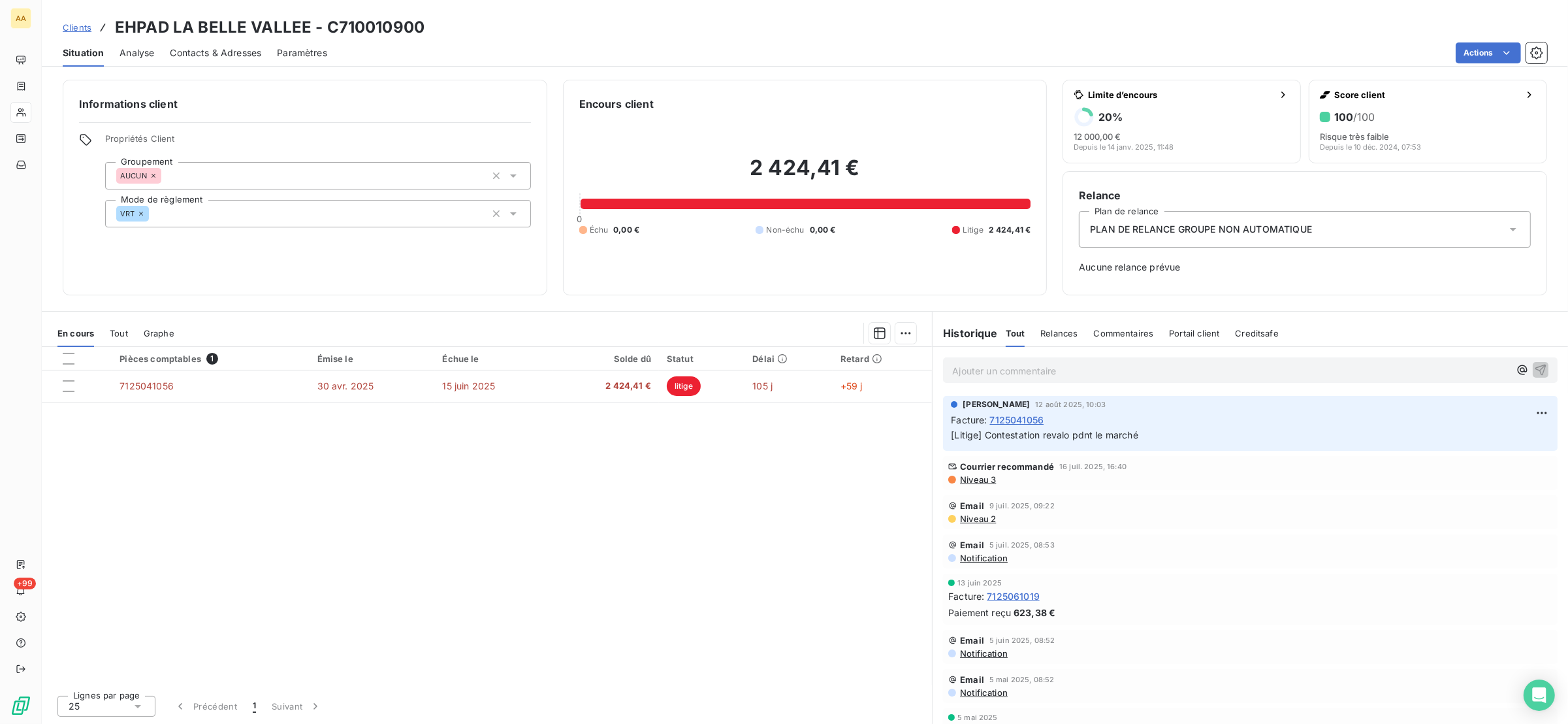
click at [106, 325] on div "En cours Tout Graphe" at bounding box center [487, 333] width 890 height 27
click at [110, 328] on span "Tout" at bounding box center [119, 333] width 18 height 10
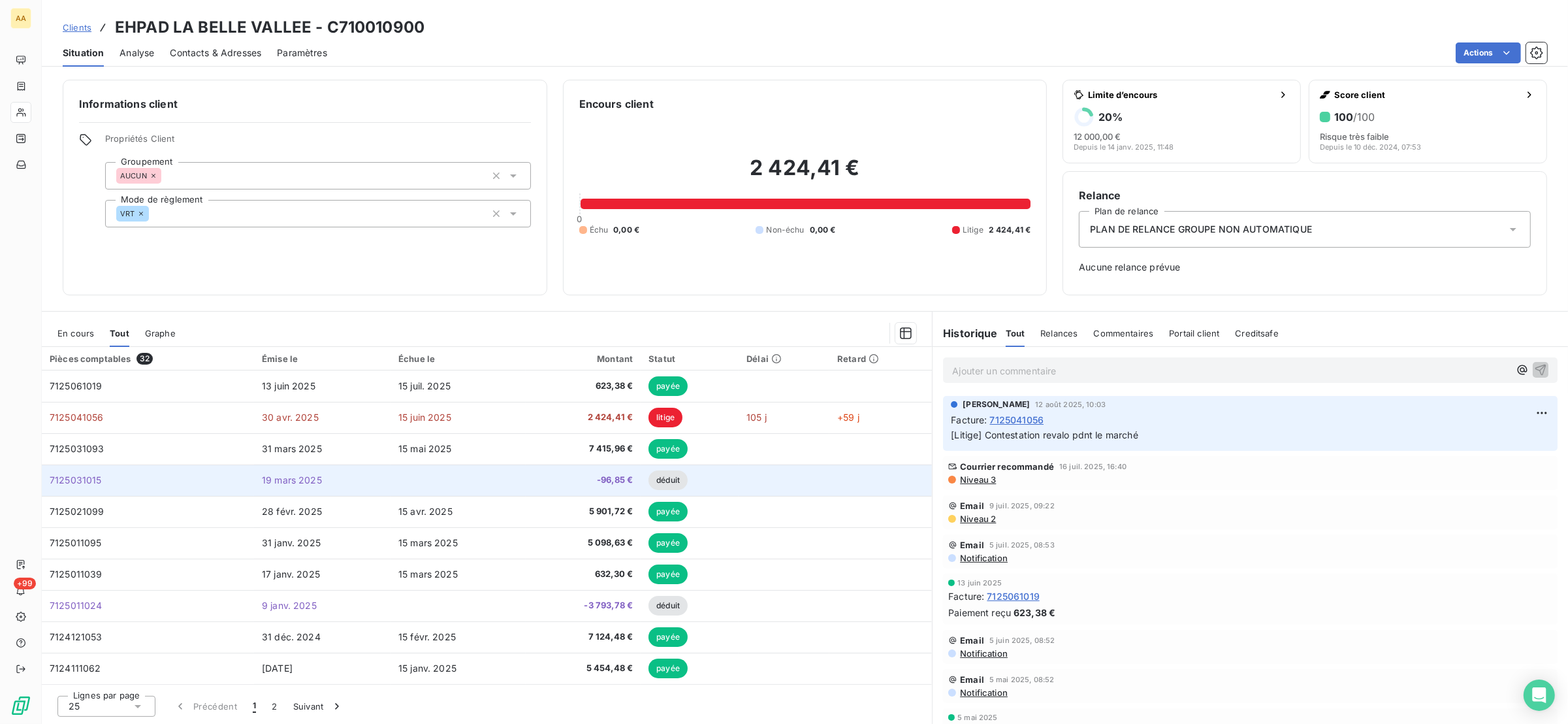
click at [470, 481] on td at bounding box center [458, 480] width 135 height 31
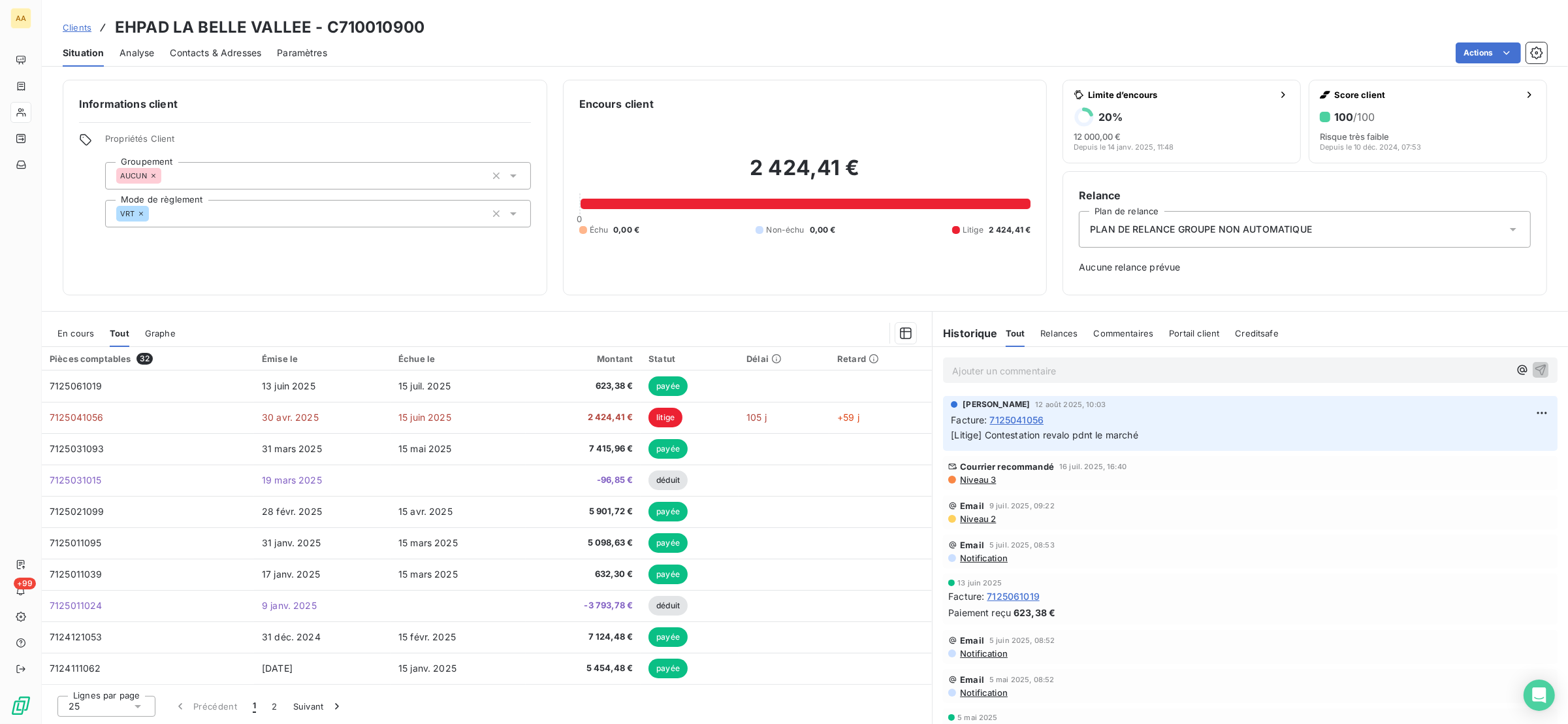
click at [78, 331] on span "En cours" at bounding box center [76, 333] width 37 height 10
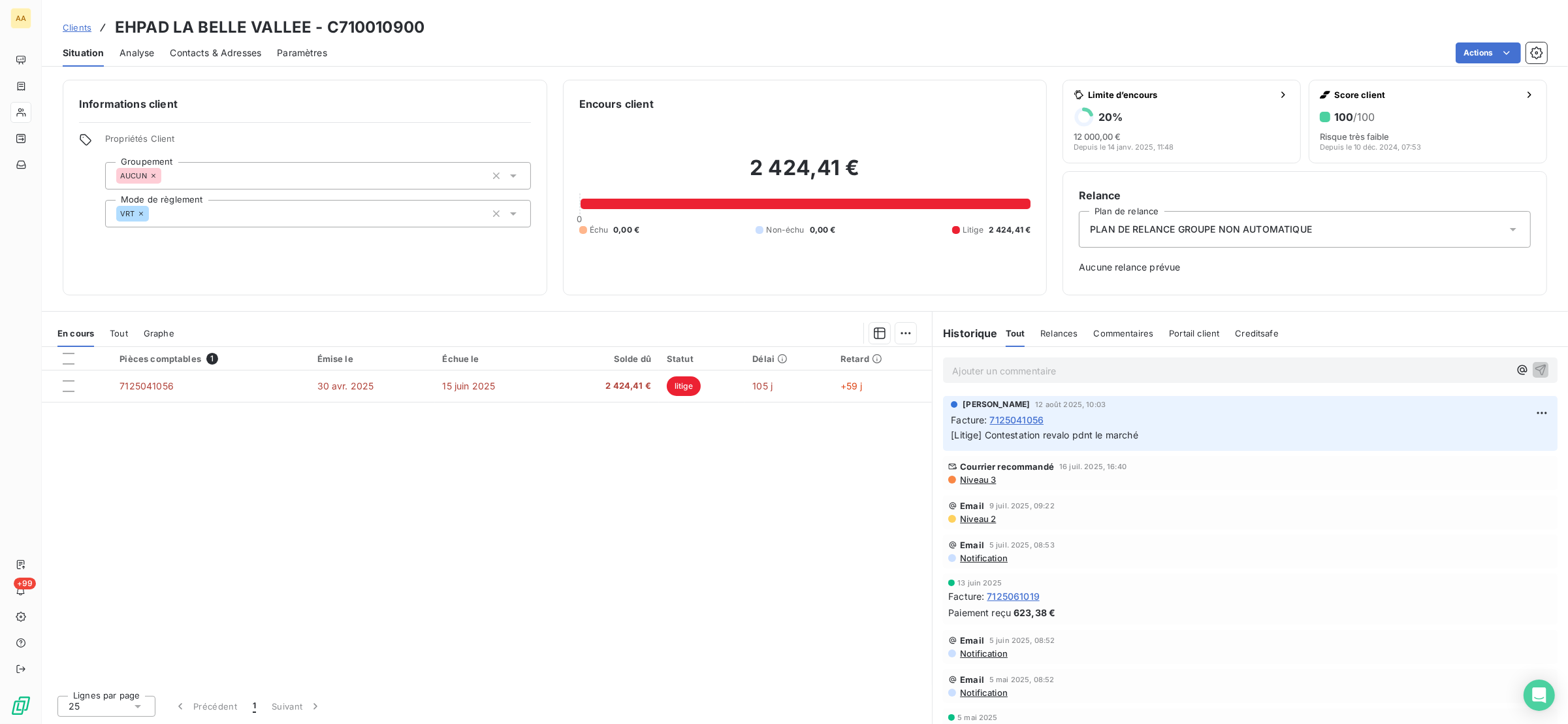
click at [115, 330] on span "Tout" at bounding box center [119, 333] width 18 height 10
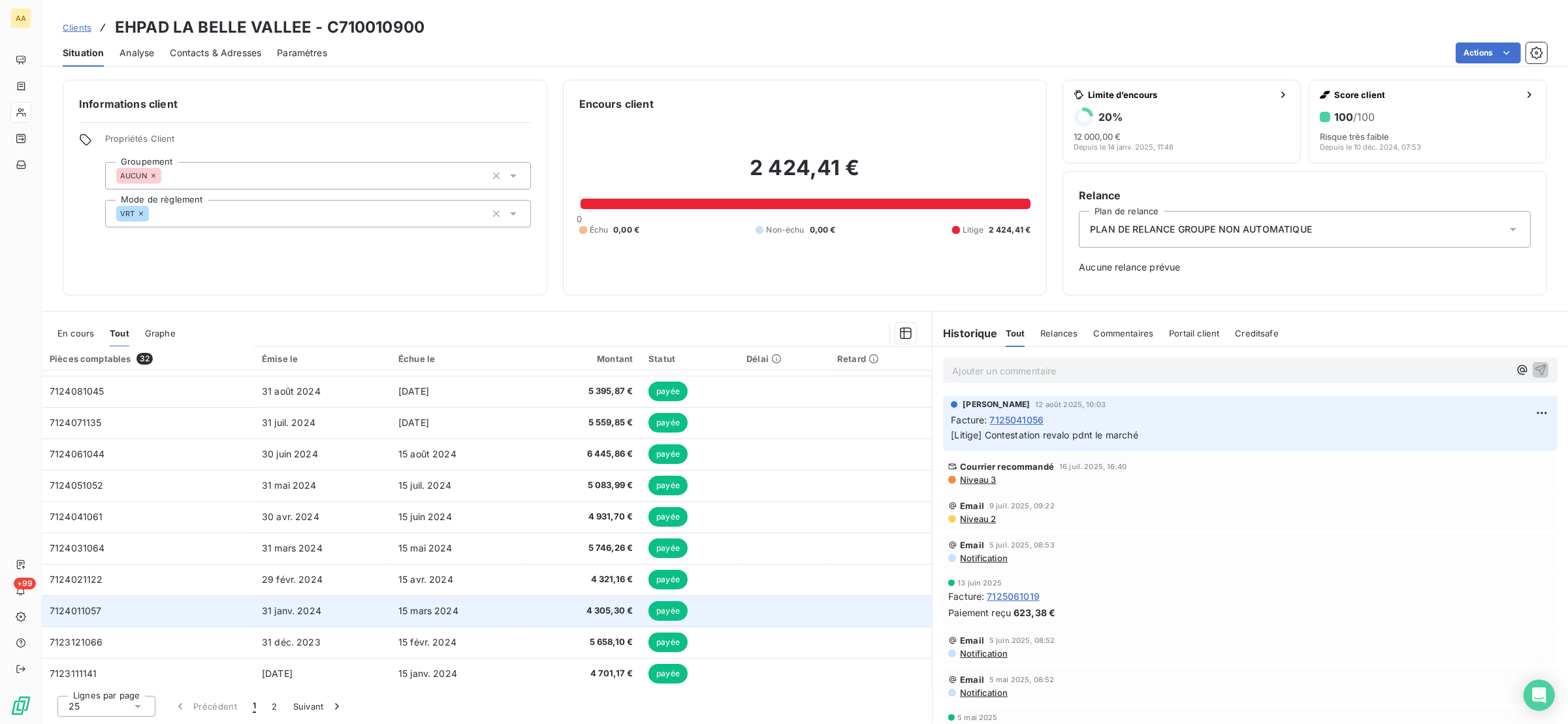
scroll to position [469, 0]
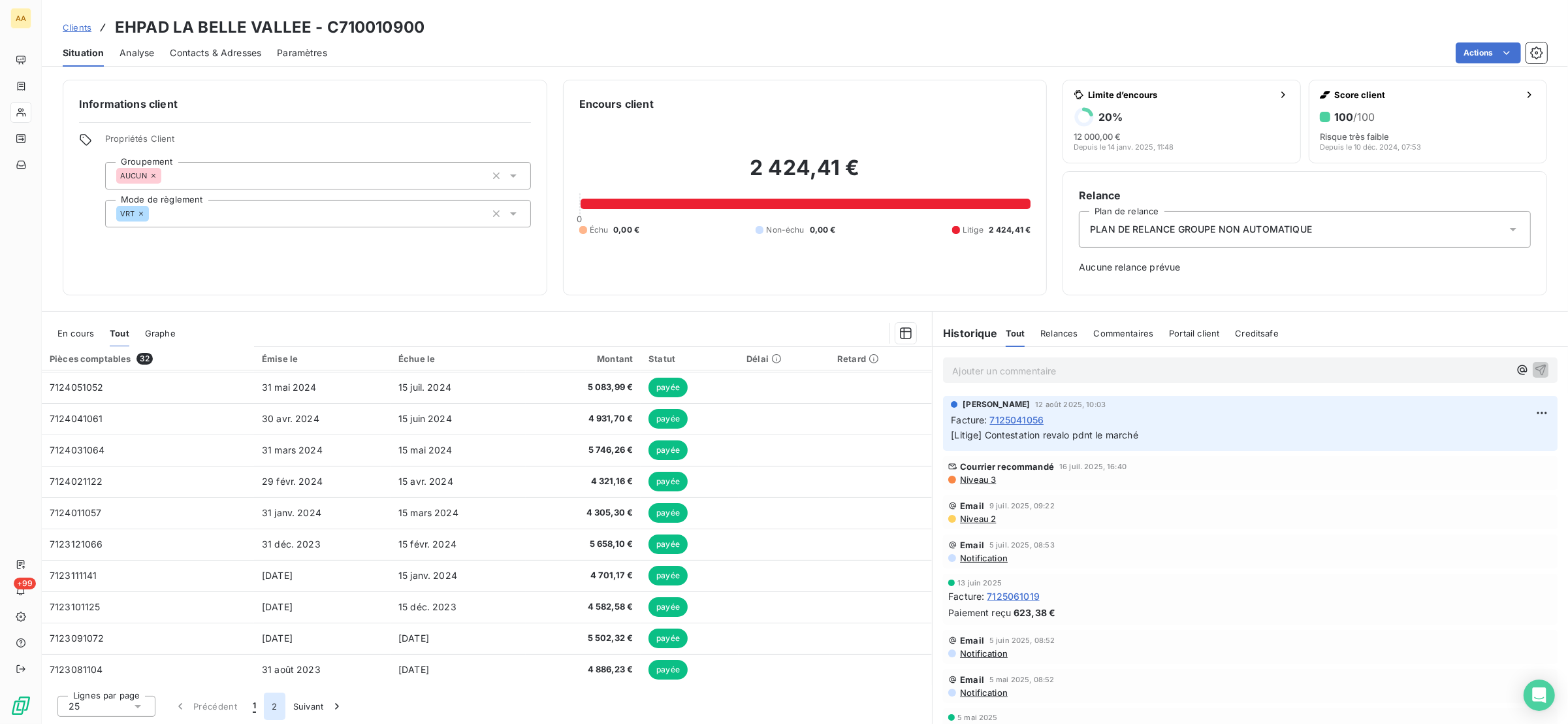
click at [269, 707] on button "2" at bounding box center [274, 706] width 21 height 27
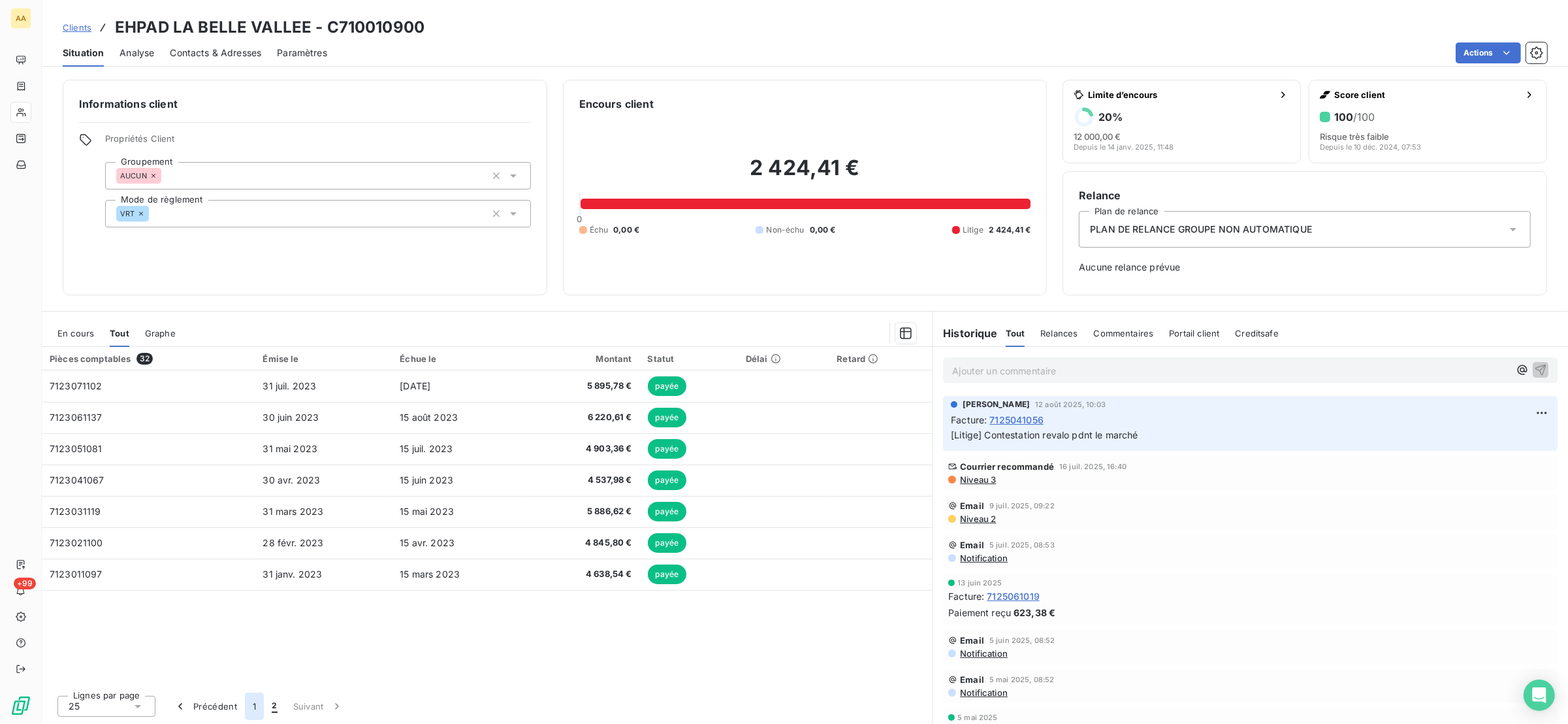
click at [259, 708] on button "1" at bounding box center [255, 706] width 19 height 27
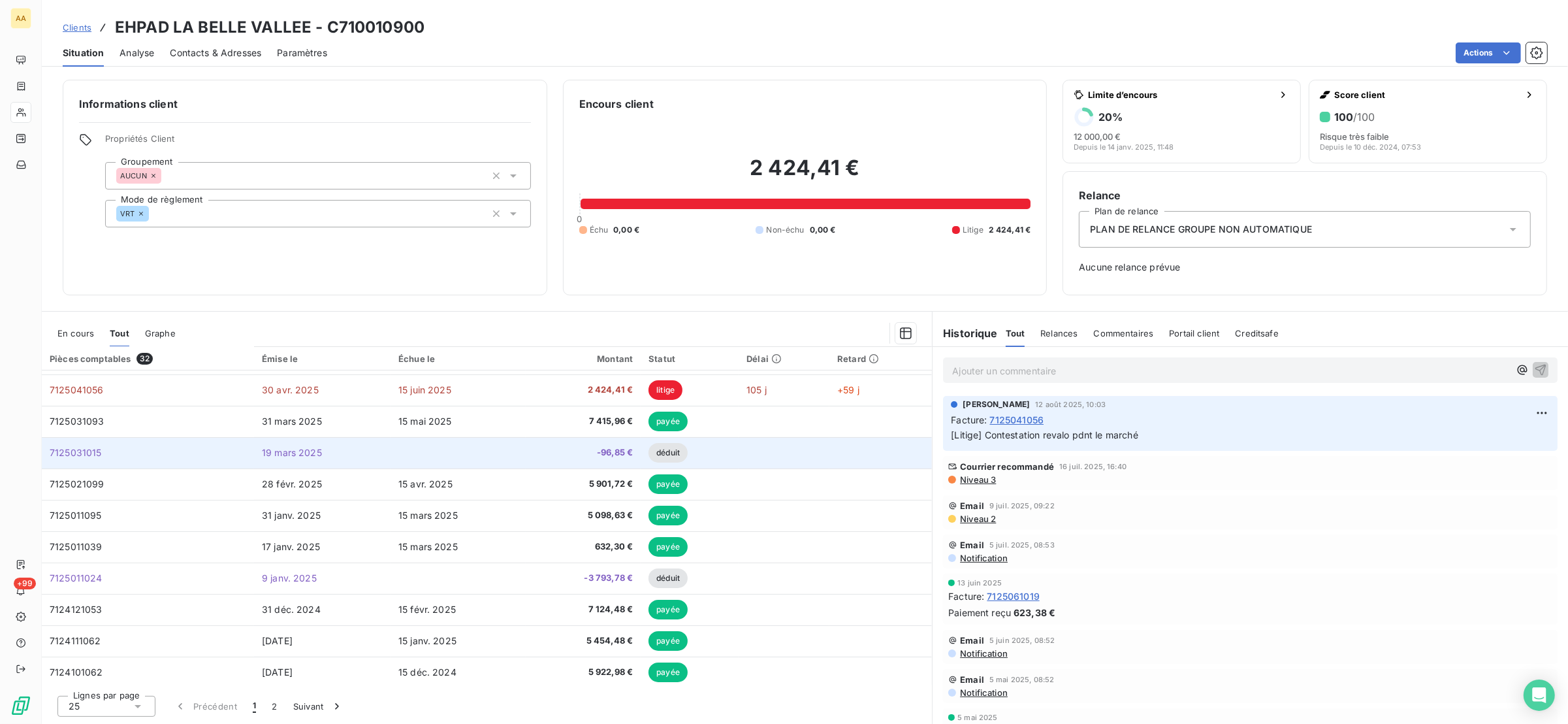
scroll to position [0, 0]
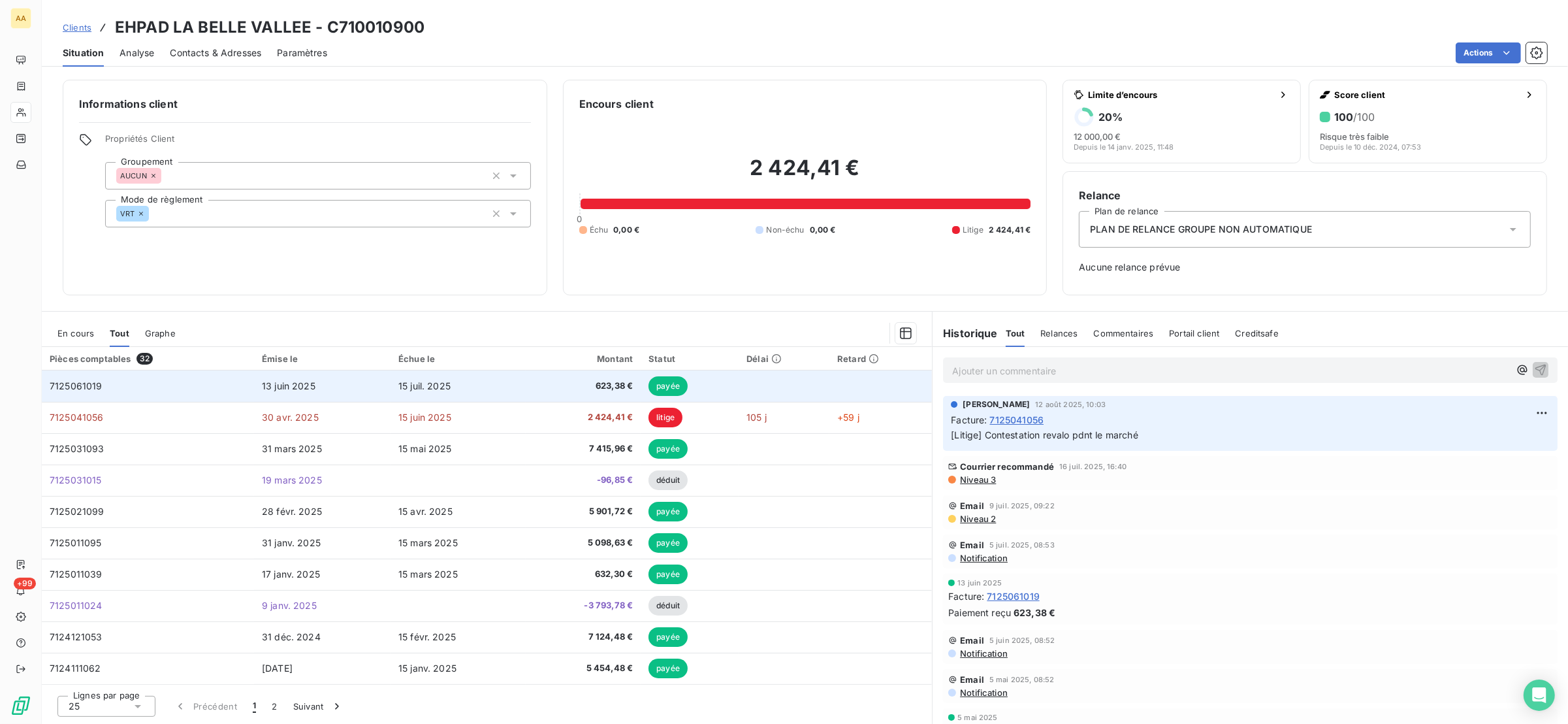
click at [108, 394] on td "7125061019" at bounding box center [148, 386] width 212 height 31
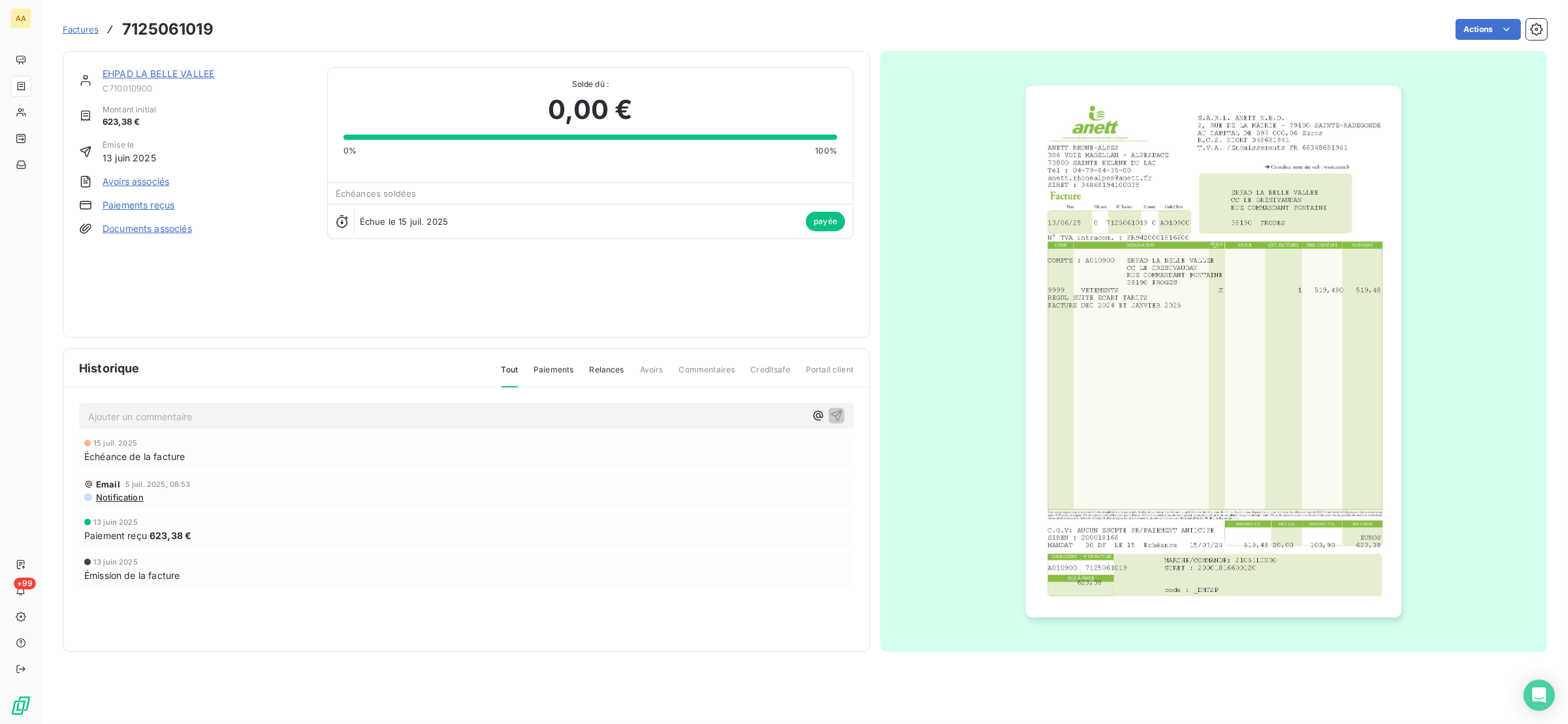
click at [1129, 385] on img "button" at bounding box center [1214, 352] width 376 height 532
